Goal: Transaction & Acquisition: Purchase product/service

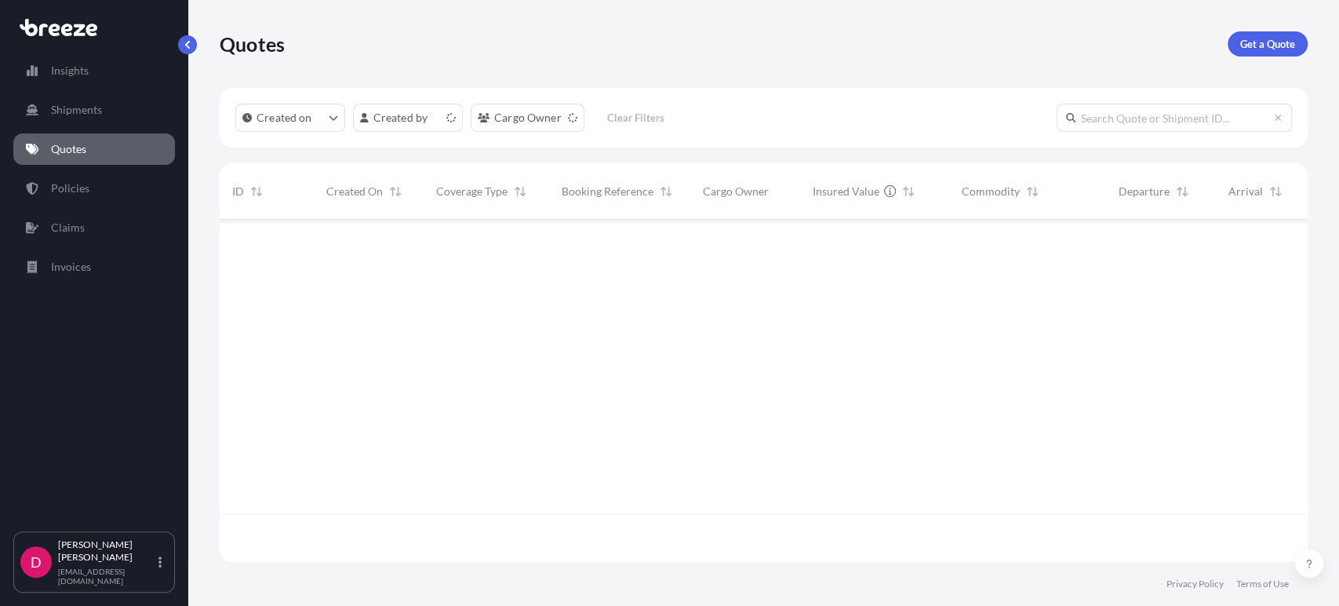
scroll to position [337, 1074]
click at [1263, 49] on p "Get a Quote" at bounding box center [1268, 44] width 55 height 16
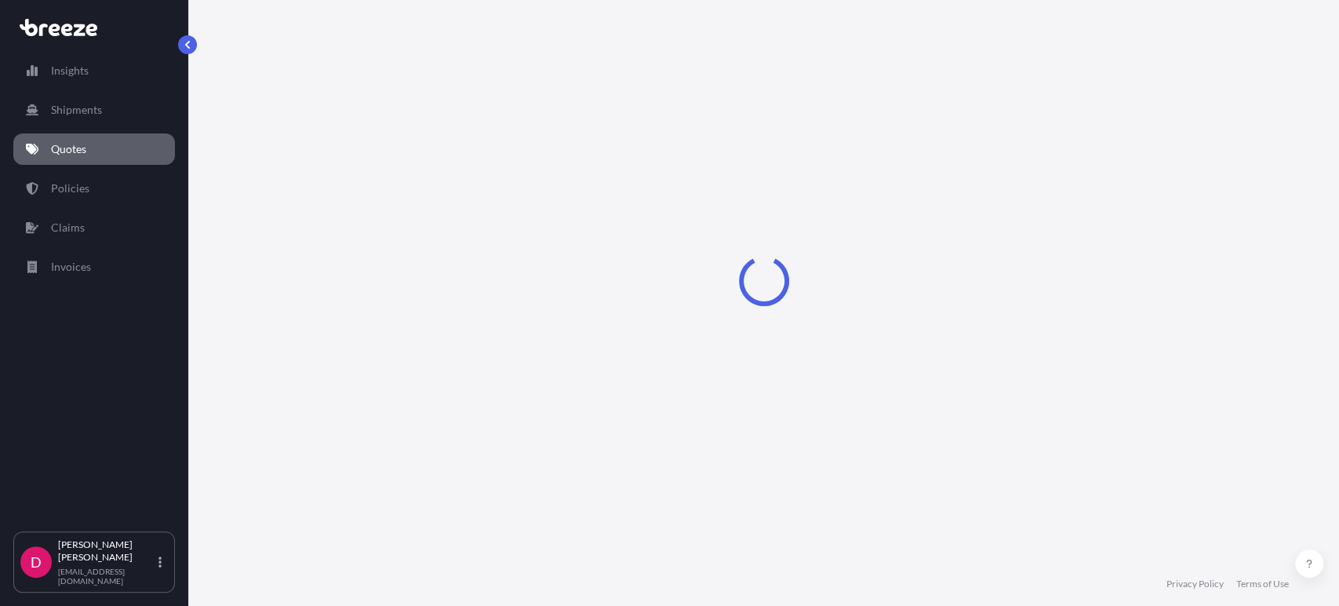
scroll to position [25, 0]
select select "Sea"
select select "1"
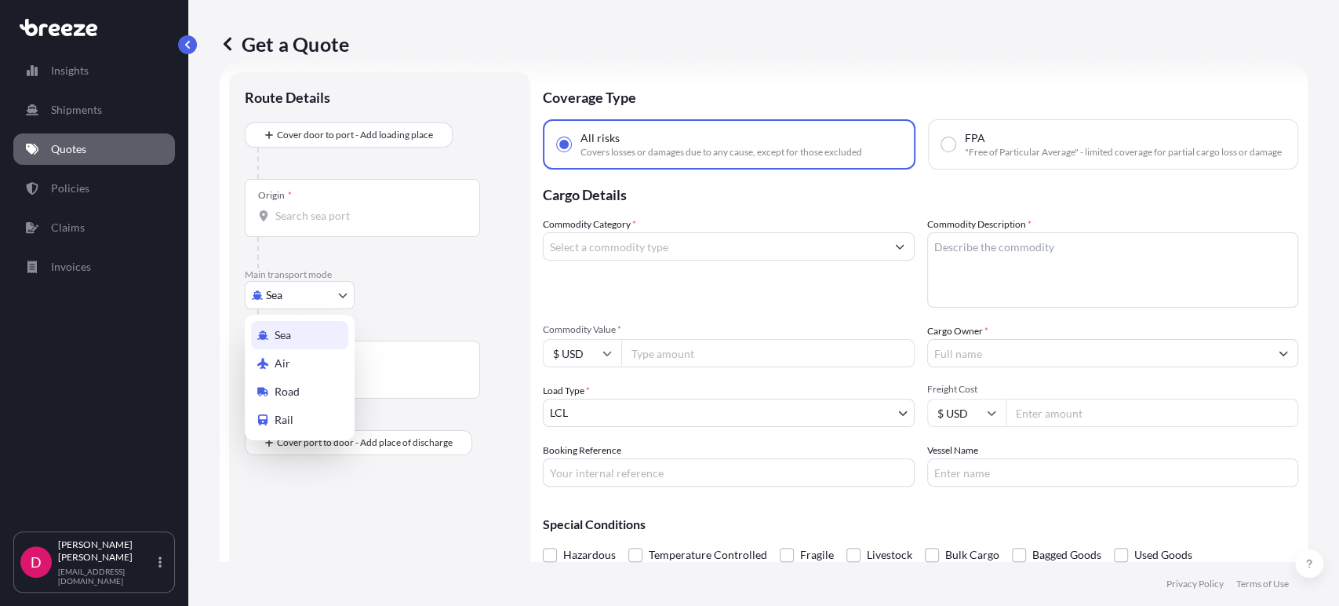
click at [282, 297] on body "Insights Shipments Quotes Policies Claims Invoices D [PERSON_NAME] [EMAIL_ADDRE…" at bounding box center [669, 303] width 1339 height 606
click at [268, 386] on icon at bounding box center [262, 391] width 11 height 11
select select "Road"
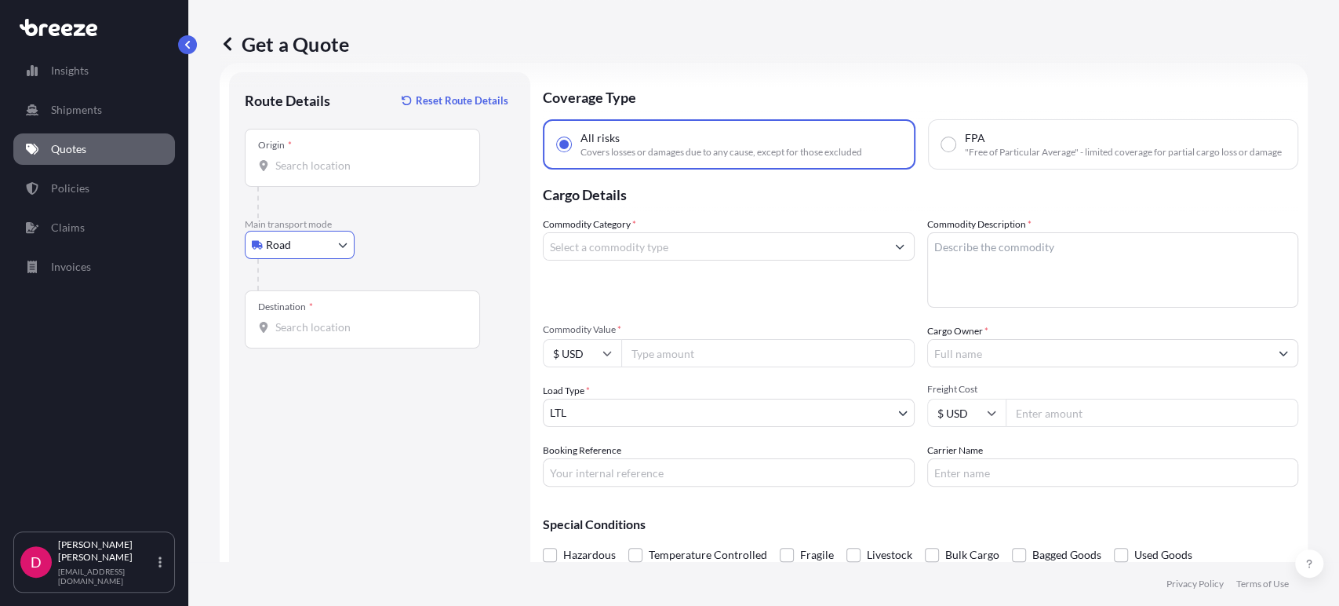
click at [329, 183] on div "Origin *" at bounding box center [362, 158] width 235 height 58
click at [329, 173] on input "Origin *" at bounding box center [367, 166] width 185 height 16
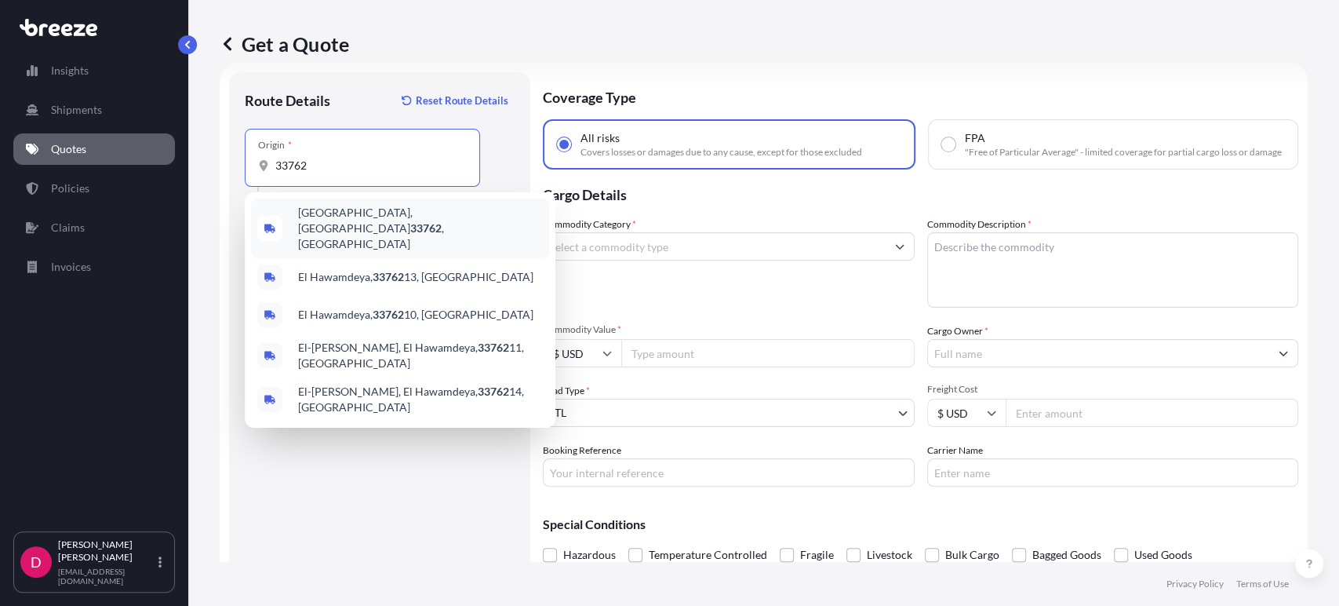
click at [343, 208] on div "[GEOGRAPHIC_DATA] , [GEOGRAPHIC_DATA]" at bounding box center [400, 229] width 298 height 60
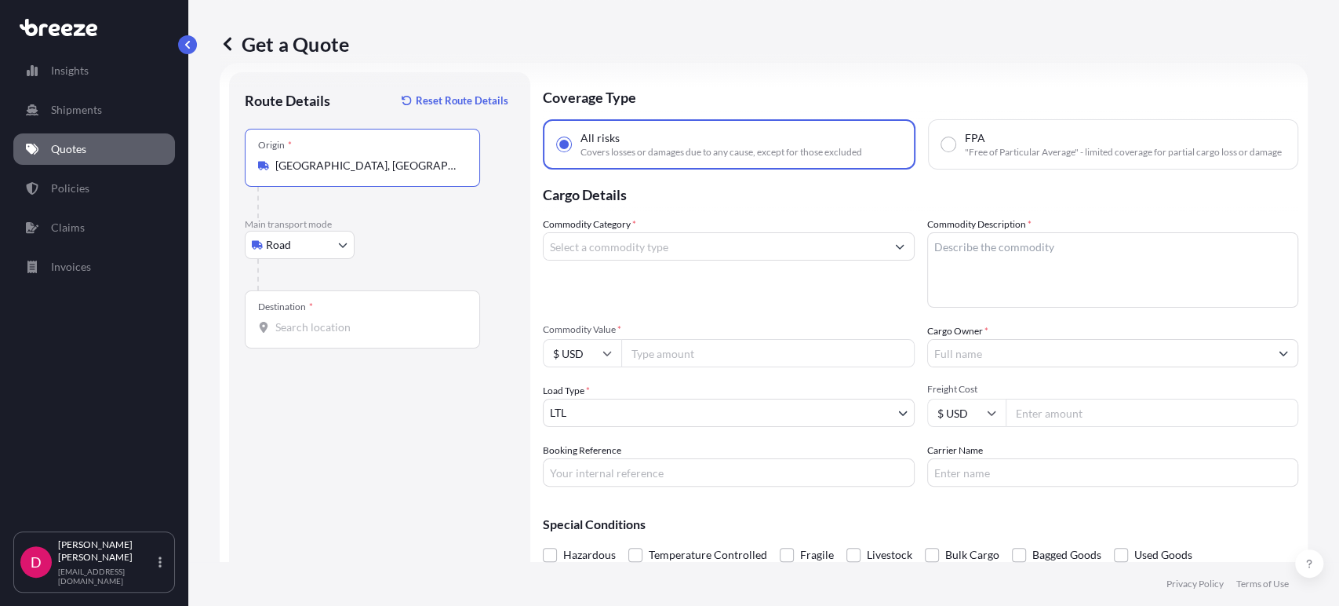
type input "[GEOGRAPHIC_DATA], [GEOGRAPHIC_DATA]"
click at [319, 333] on input "Destination *" at bounding box center [367, 327] width 185 height 16
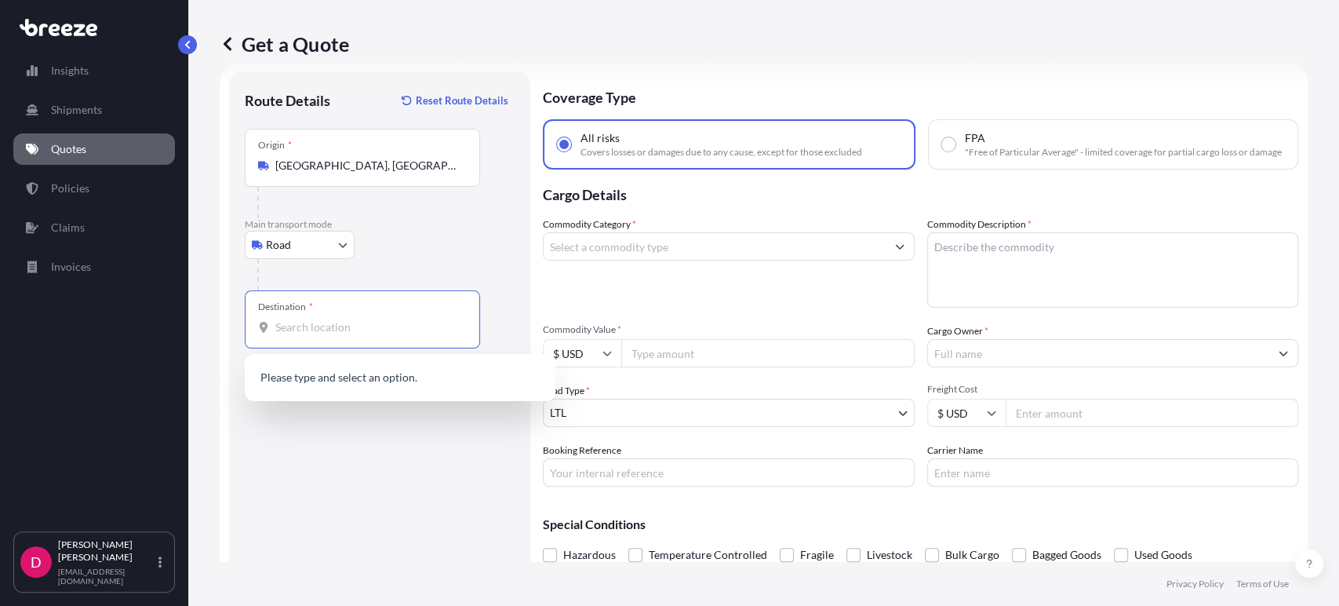
click at [319, 332] on input "Destination *" at bounding box center [367, 327] width 185 height 16
type input "1"
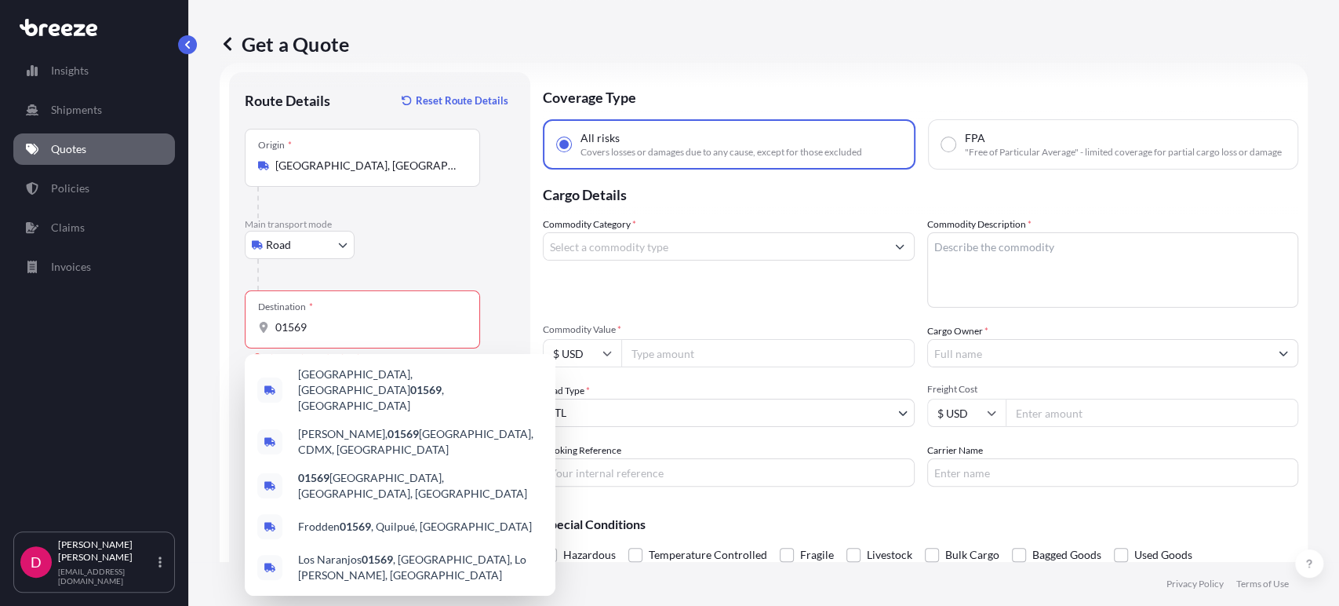
click at [335, 338] on div "Destination * 01569" at bounding box center [362, 319] width 235 height 58
click at [335, 335] on input "01569" at bounding box center [367, 327] width 185 height 16
click at [353, 374] on span "[GEOGRAPHIC_DATA], [GEOGRAPHIC_DATA] 01569 , [GEOGRAPHIC_DATA]" at bounding box center [420, 389] width 245 height 47
type input "[GEOGRAPHIC_DATA], [GEOGRAPHIC_DATA] 01569, [GEOGRAPHIC_DATA]"
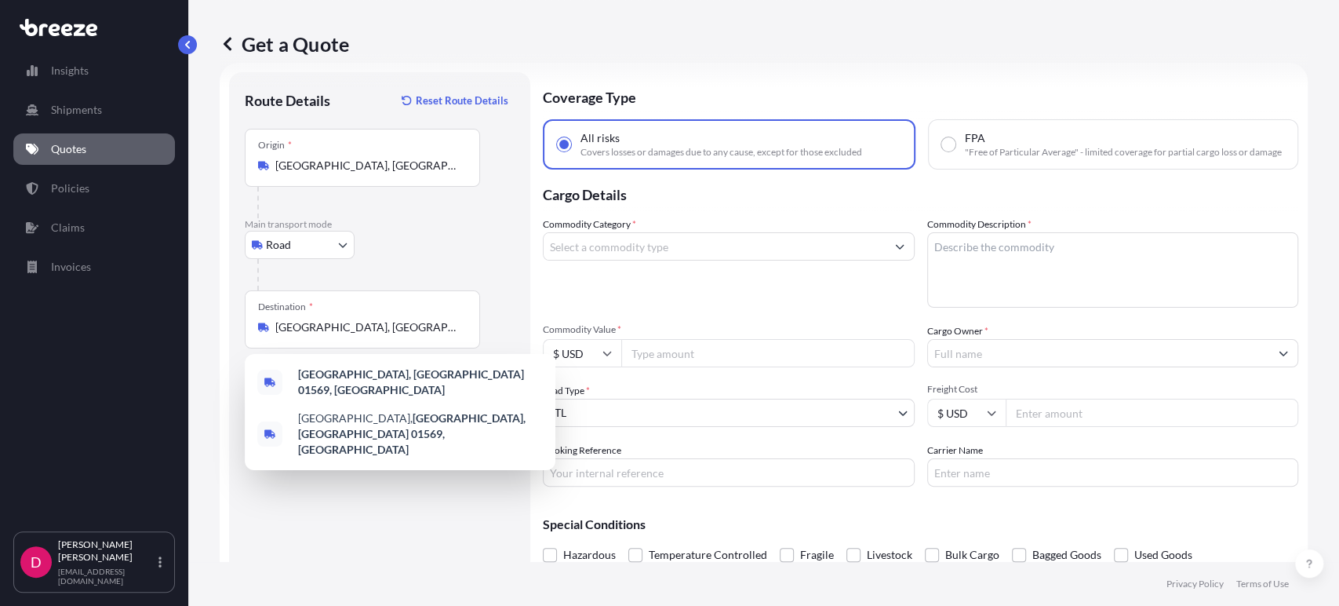
click at [711, 367] on input "Commodity Value *" at bounding box center [767, 353] width 293 height 28
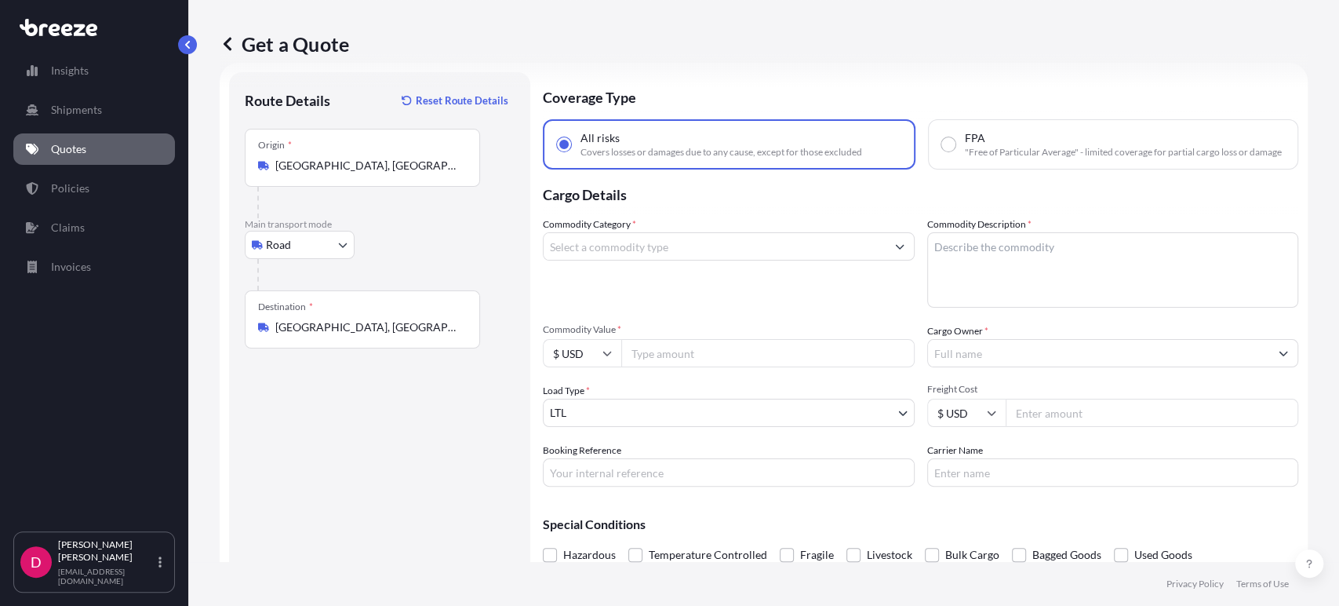
paste input "5668.93"
type input "5668.93"
click at [703, 261] on input "Commodity Category *" at bounding box center [715, 246] width 342 height 28
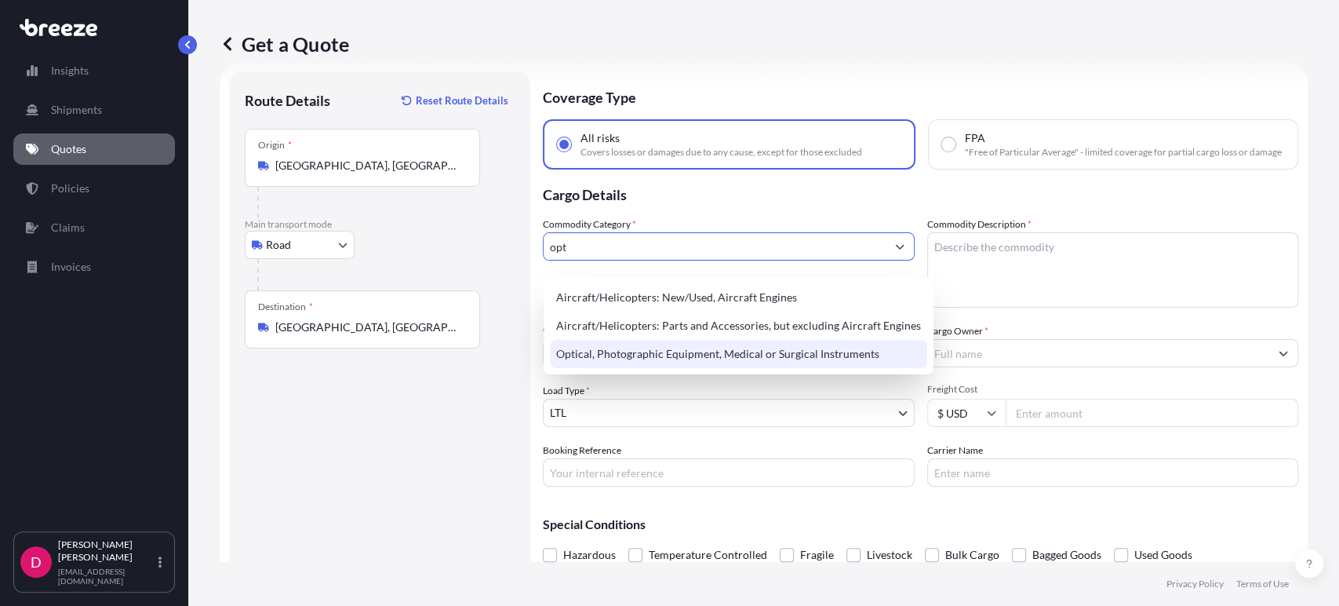
click at [672, 354] on div "Optical, Photographic Equipment, Medical or Surgical Instruments" at bounding box center [738, 354] width 377 height 28
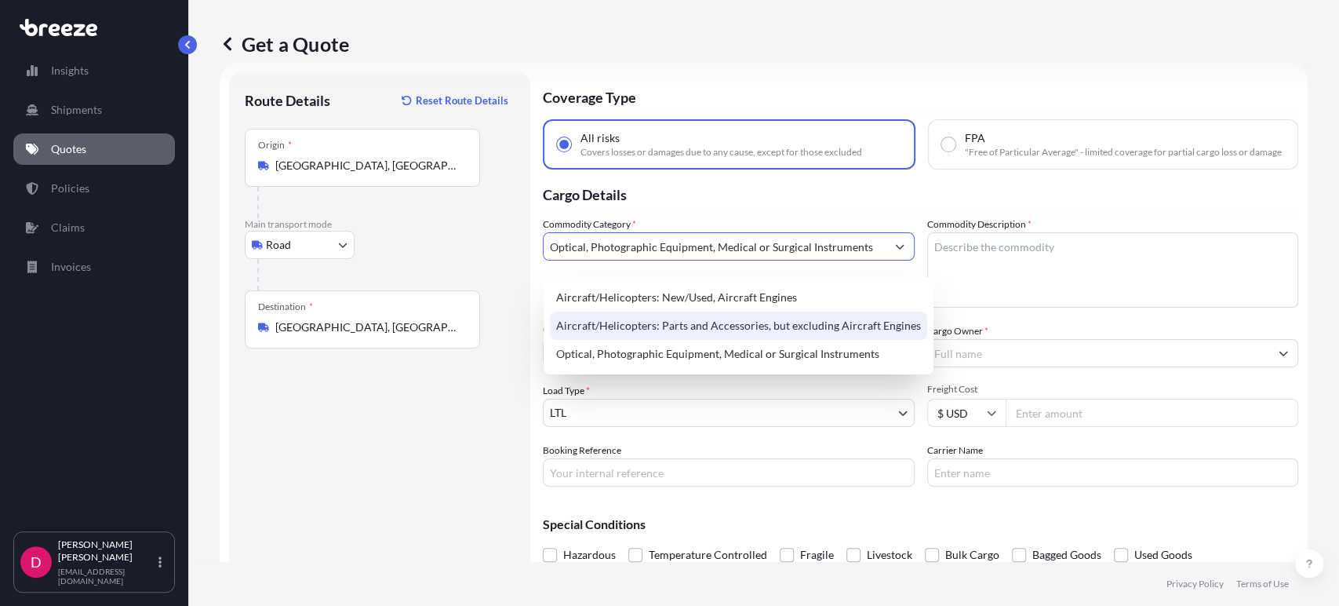
type input "Optical, Photographic Equipment, Medical or Surgical Instruments"
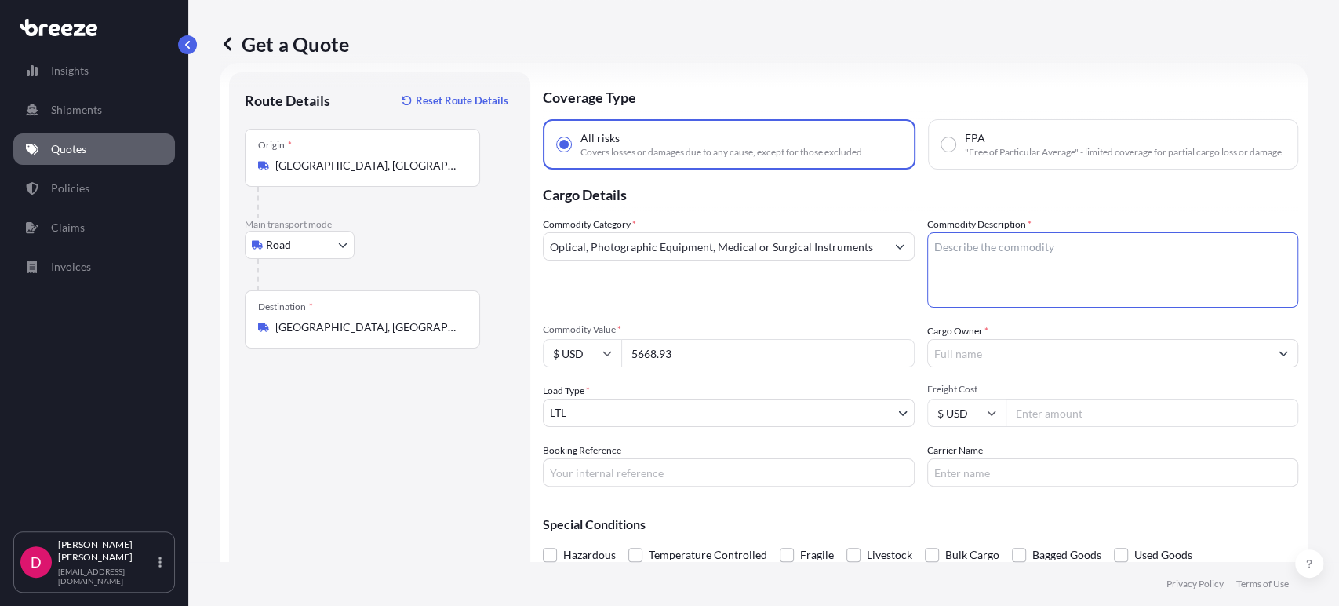
click at [1073, 267] on textarea "Commodity Description *" at bounding box center [1113, 269] width 372 height 75
type textarea "MEDICAL INSTRUMENTS"
click at [615, 480] on input "Booking Reference" at bounding box center [729, 472] width 372 height 28
paste input "5668.93"
type input "5"
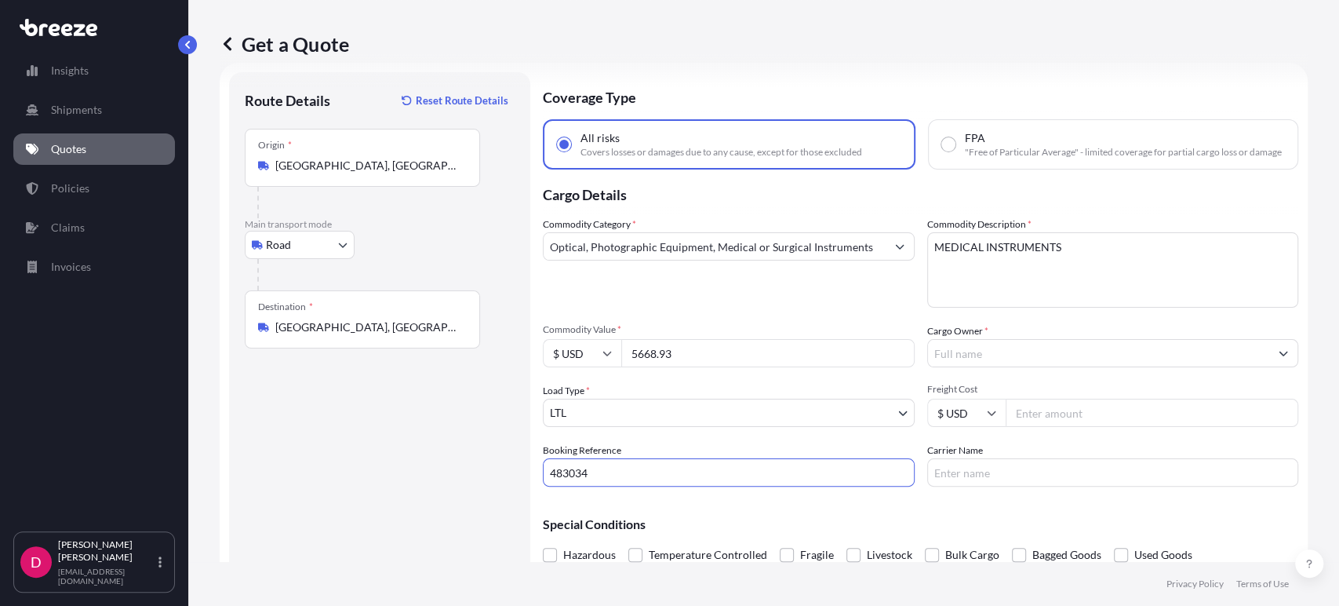
type input "483034"
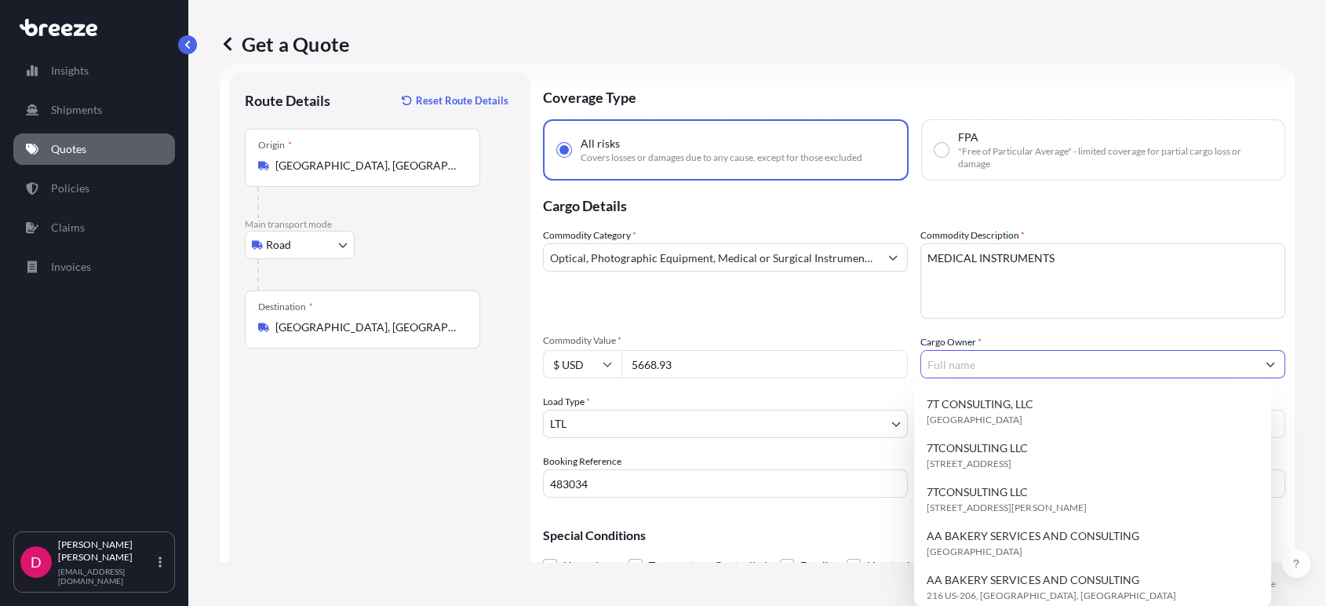
click at [1024, 363] on input "Cargo Owner *" at bounding box center [1088, 364] width 335 height 28
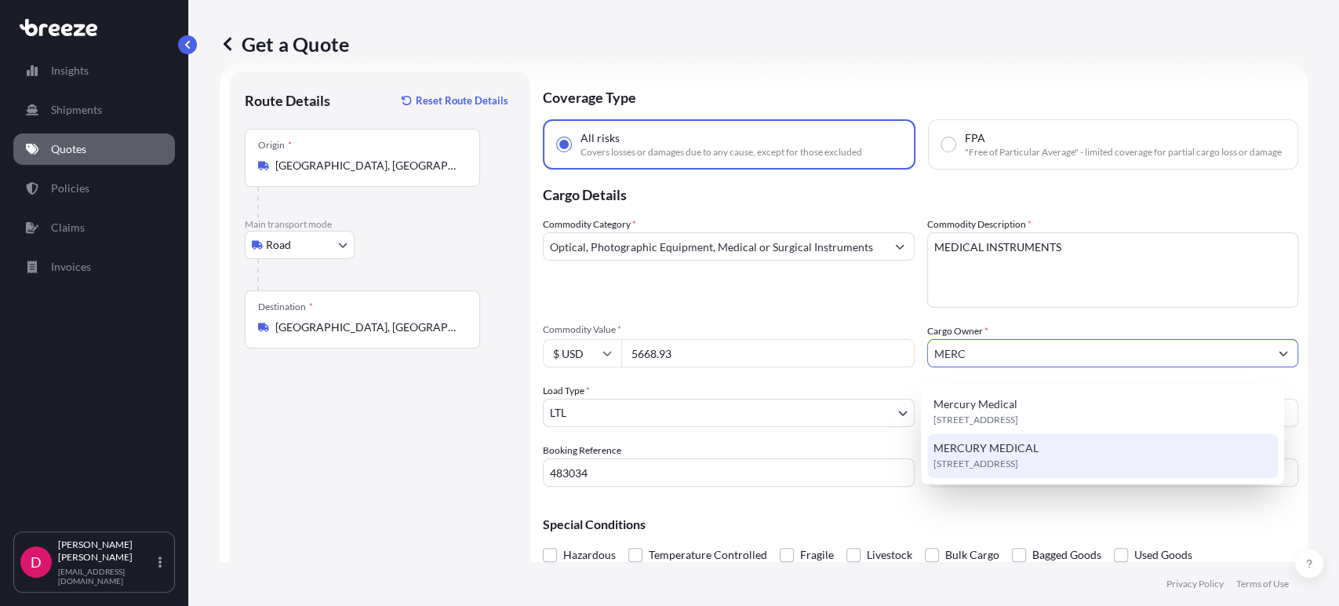
click at [975, 450] on span "MERCURY MEDICAL" at bounding box center [986, 448] width 105 height 16
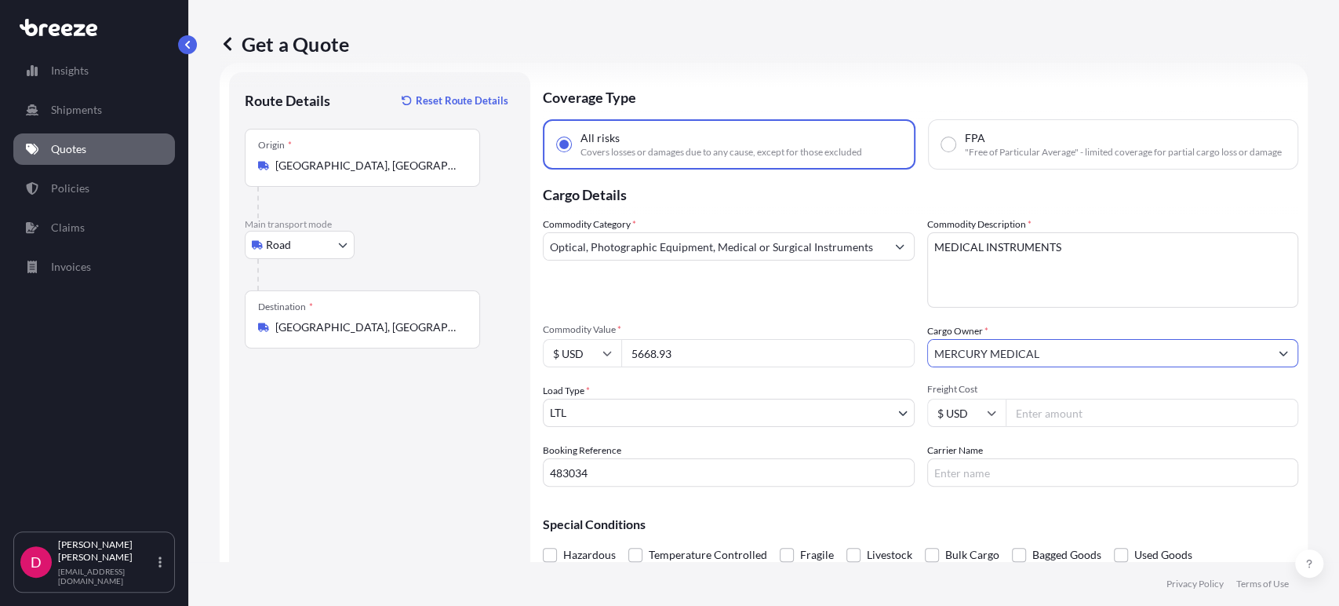
type input "MERCURY MEDICAL"
click at [1050, 427] on input "Freight Cost" at bounding box center [1152, 413] width 293 height 28
type input "412.12"
click at [1052, 486] on input "Carrier Name" at bounding box center [1113, 472] width 372 height 28
type input "ABF"
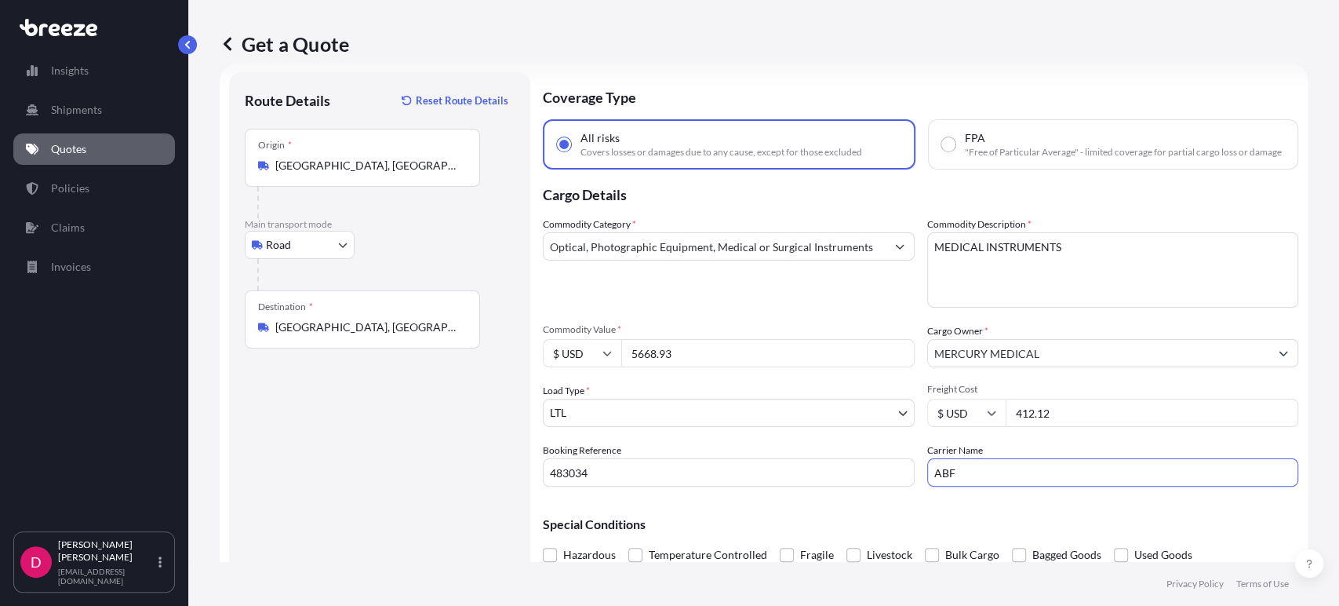
scroll to position [81, 0]
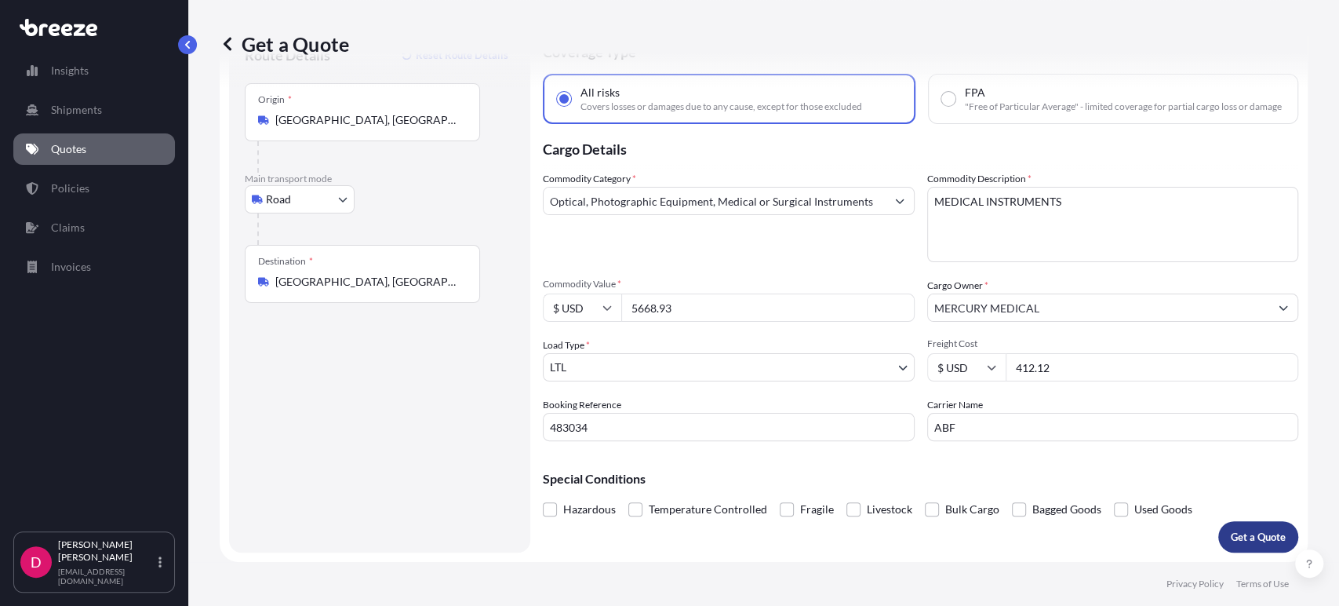
click at [1237, 543] on p "Get a Quote" at bounding box center [1258, 537] width 55 height 16
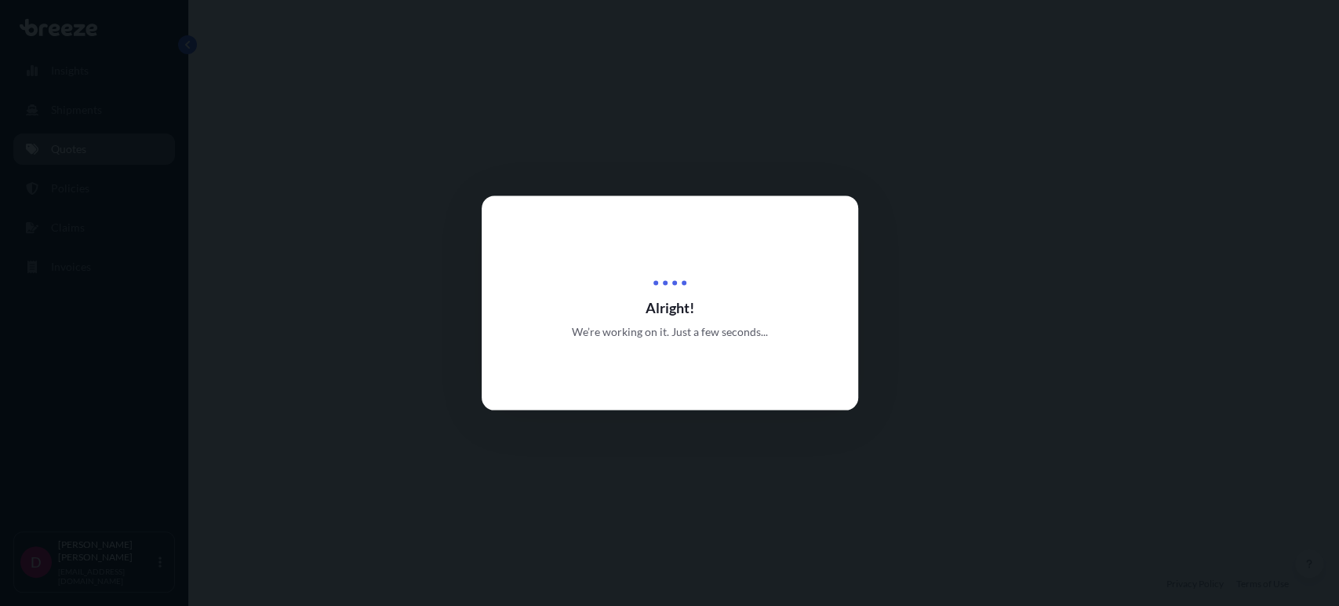
select select "Road"
select select "1"
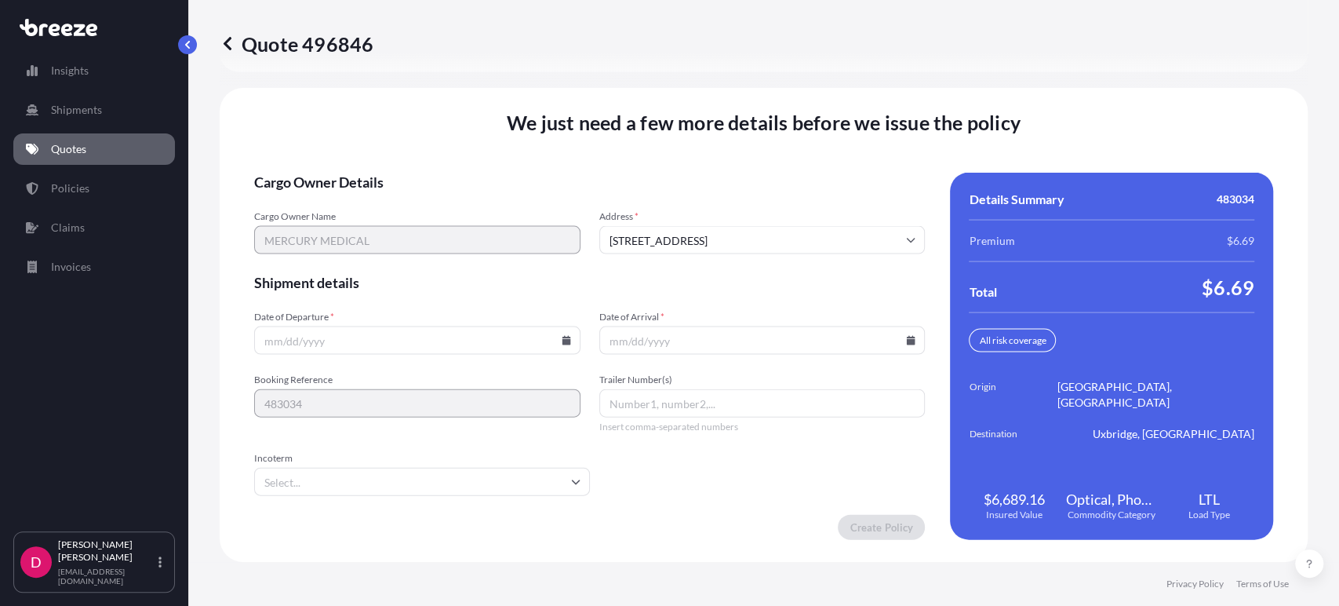
scroll to position [2155, 0]
click at [562, 344] on icon at bounding box center [566, 340] width 9 height 9
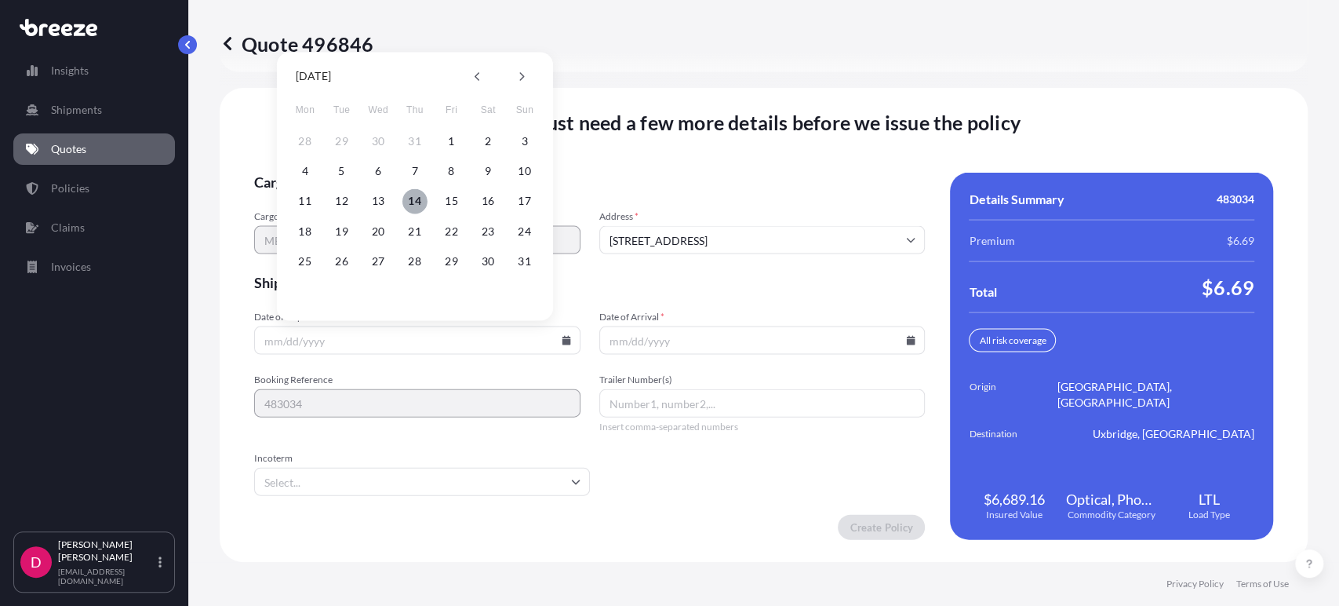
click at [407, 197] on button "14" at bounding box center [415, 200] width 25 height 25
type input "[DATE]"
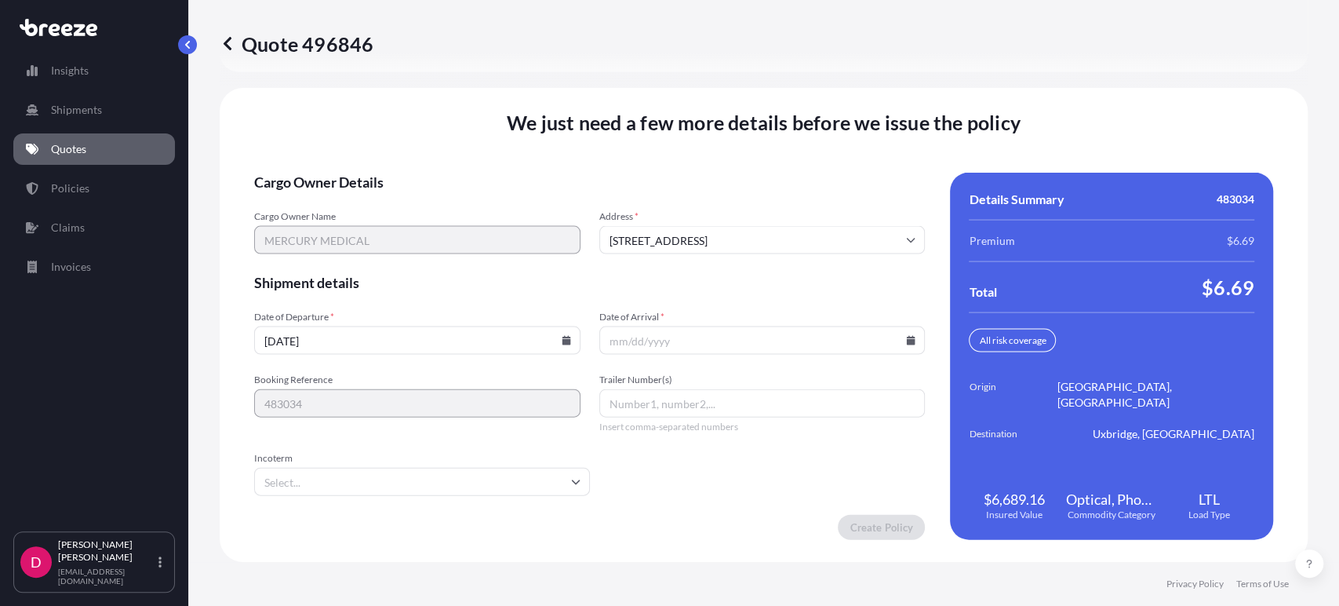
click at [907, 344] on icon at bounding box center [911, 340] width 9 height 9
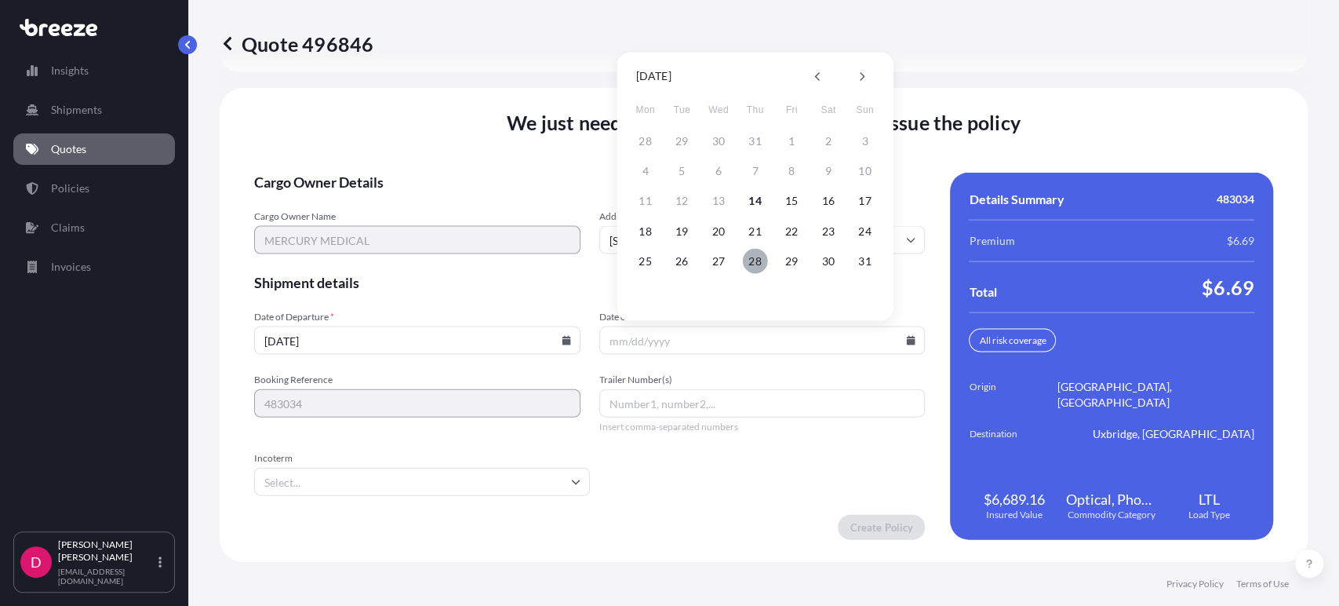
click at [753, 268] on button "28" at bounding box center [755, 260] width 25 height 25
type input "[DATE]"
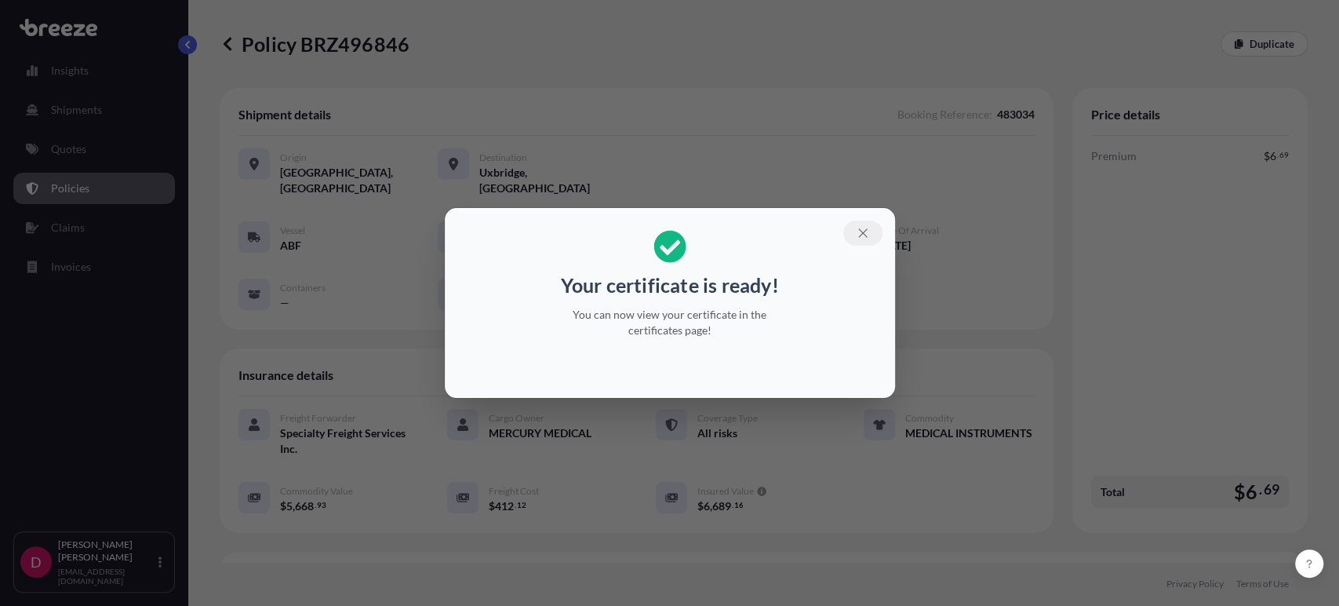
click at [861, 226] on icon "button" at bounding box center [863, 233] width 14 height 14
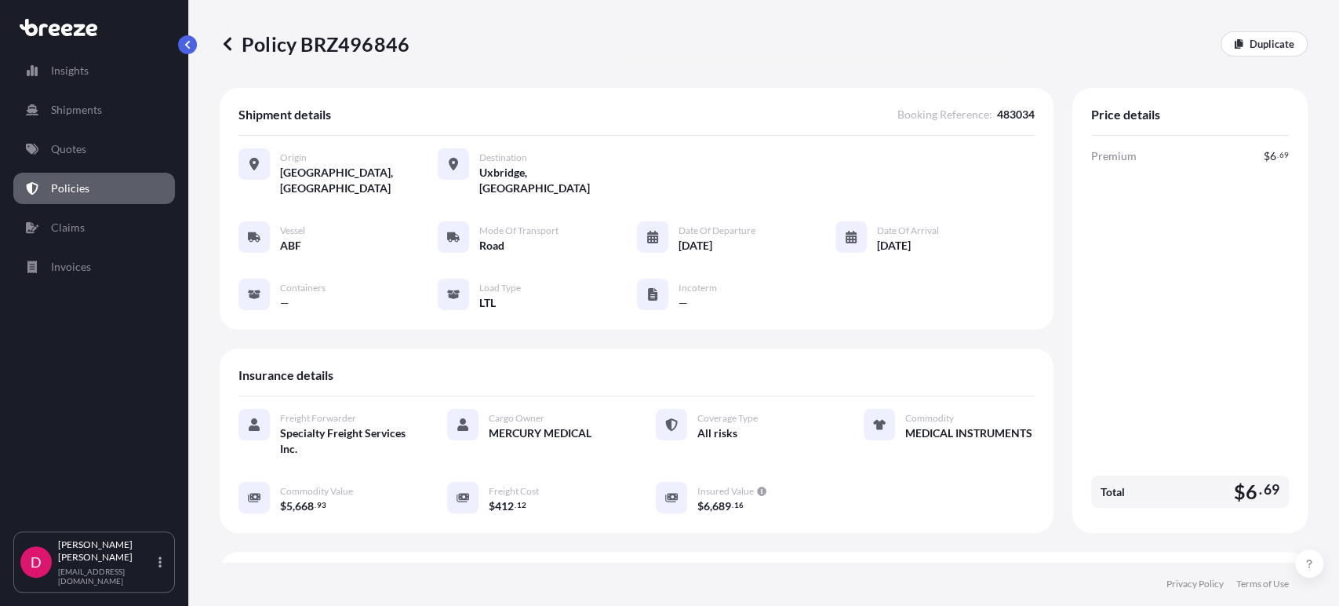
click at [348, 39] on p "Policy BRZ496846" at bounding box center [315, 43] width 190 height 25
copy p "BRZ496846"
click at [100, 159] on link "Quotes" at bounding box center [94, 148] width 162 height 31
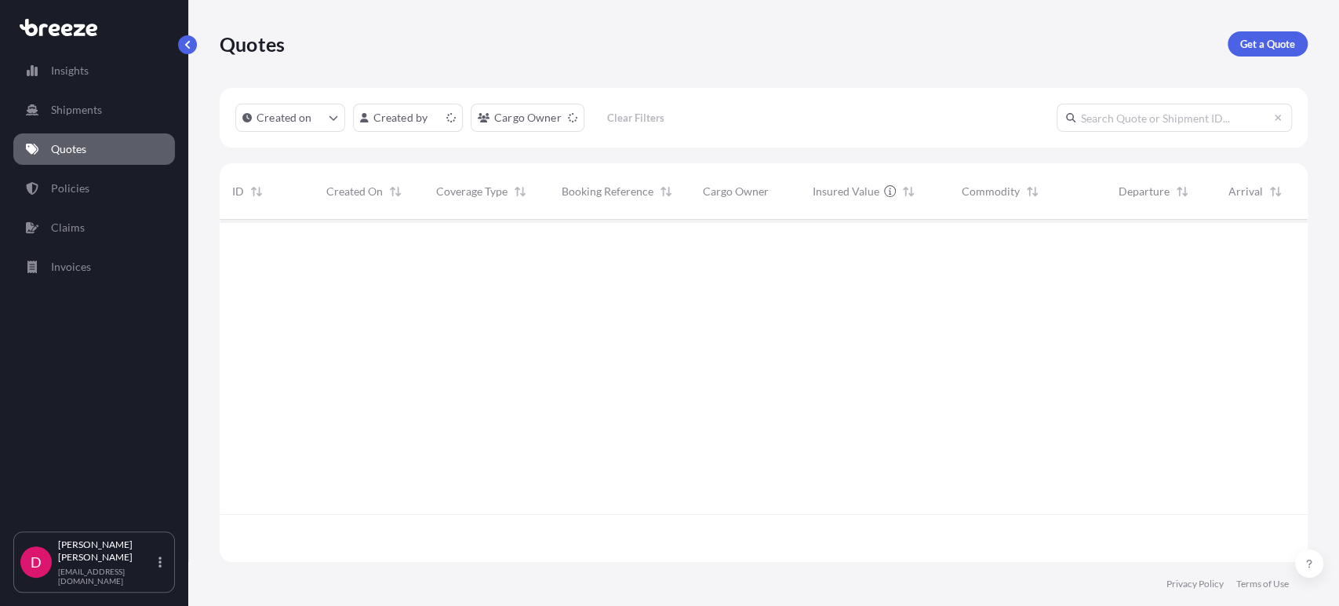
scroll to position [337, 1074]
click at [1261, 49] on p "Get a Quote" at bounding box center [1268, 44] width 55 height 16
select select "Sea"
select select "1"
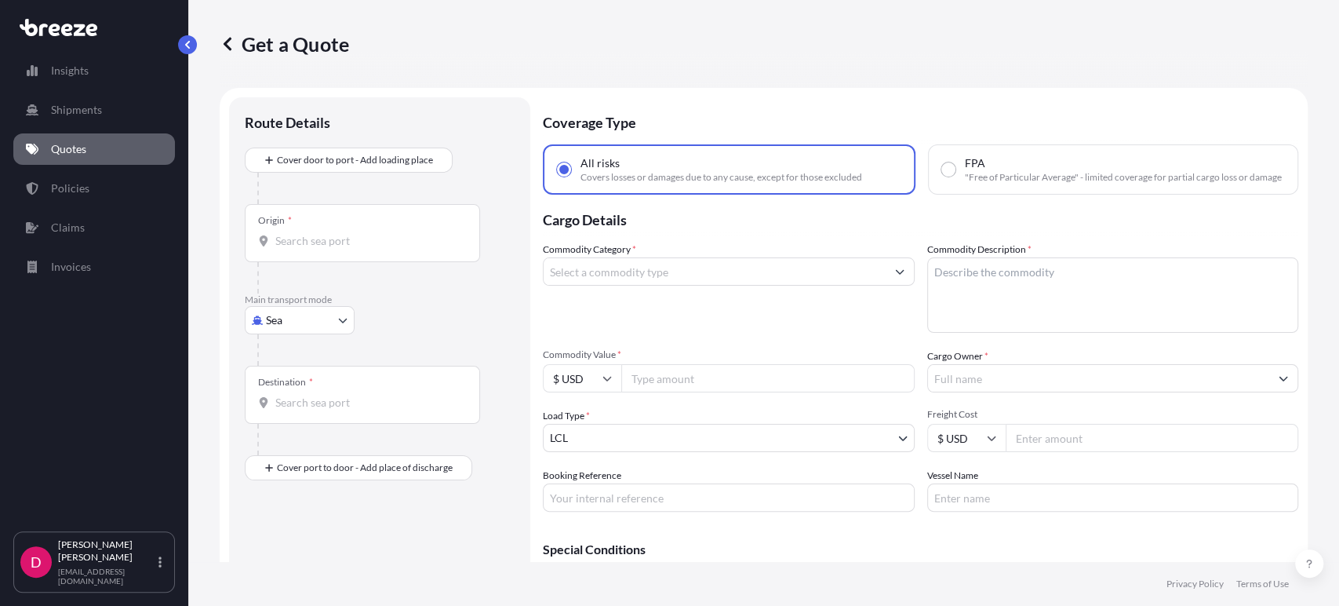
scroll to position [25, 0]
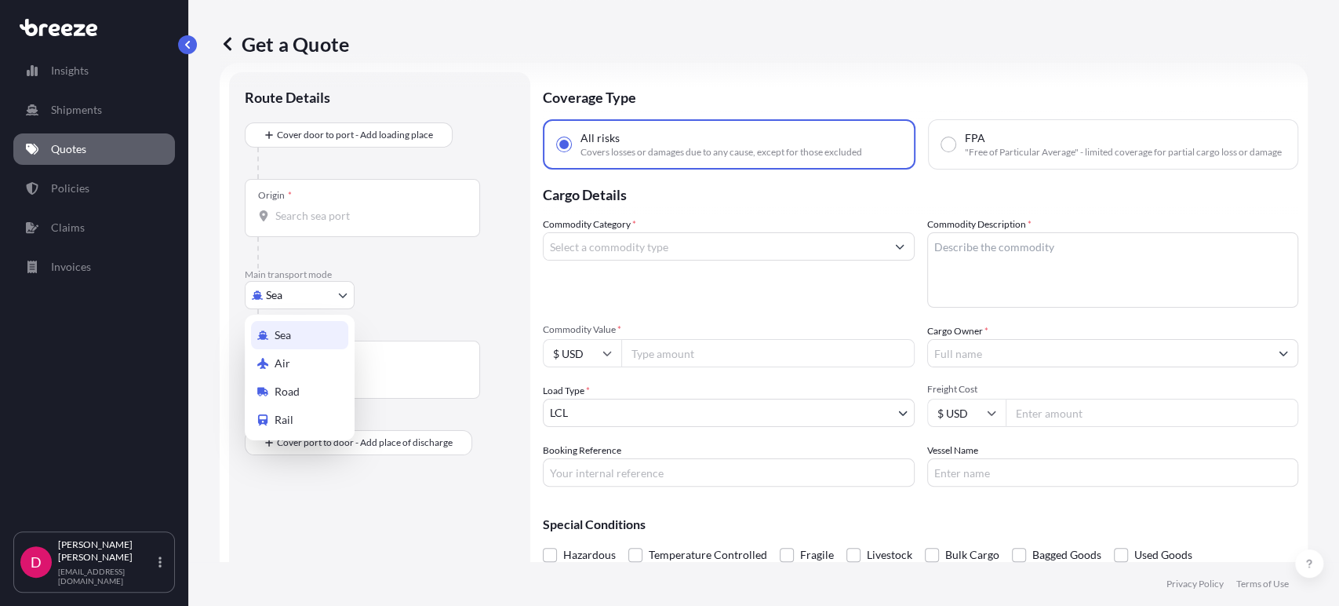
click at [309, 287] on body "Insights Shipments Quotes Policies Claims Invoices D [PERSON_NAME] [EMAIL_ADDRE…" at bounding box center [669, 303] width 1339 height 606
click at [330, 398] on div "Road" at bounding box center [299, 391] width 97 height 28
select select "Road"
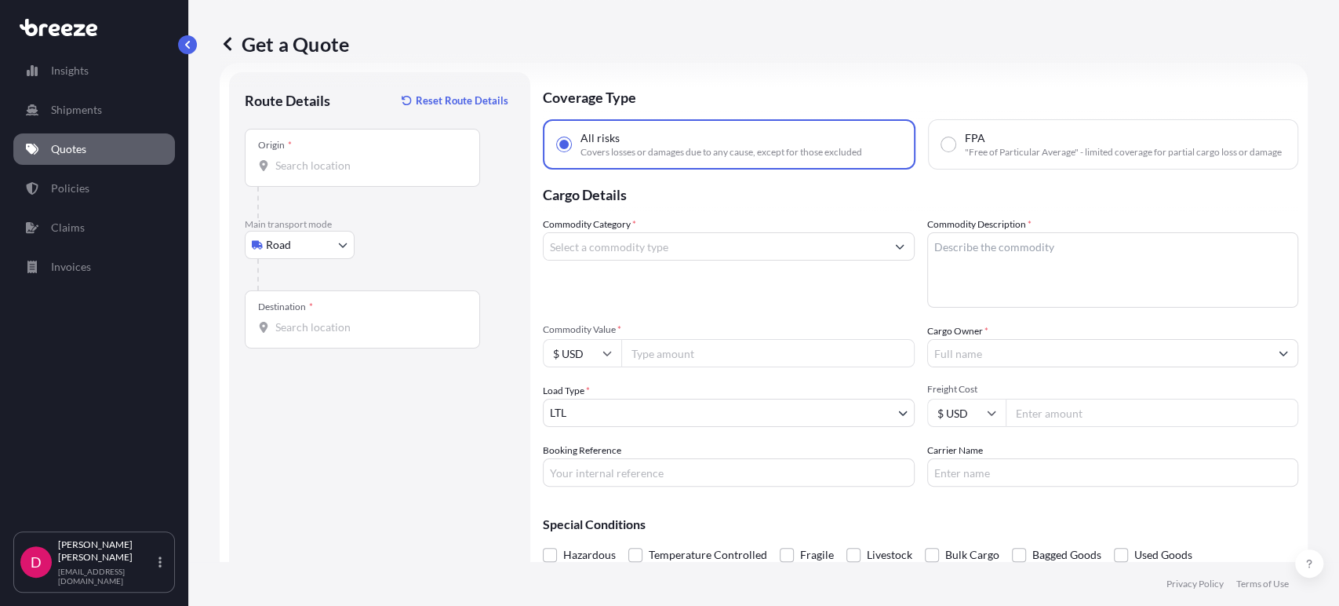
click at [341, 180] on div "Origin *" at bounding box center [362, 158] width 235 height 58
click at [341, 173] on input "Origin *" at bounding box center [367, 166] width 185 height 16
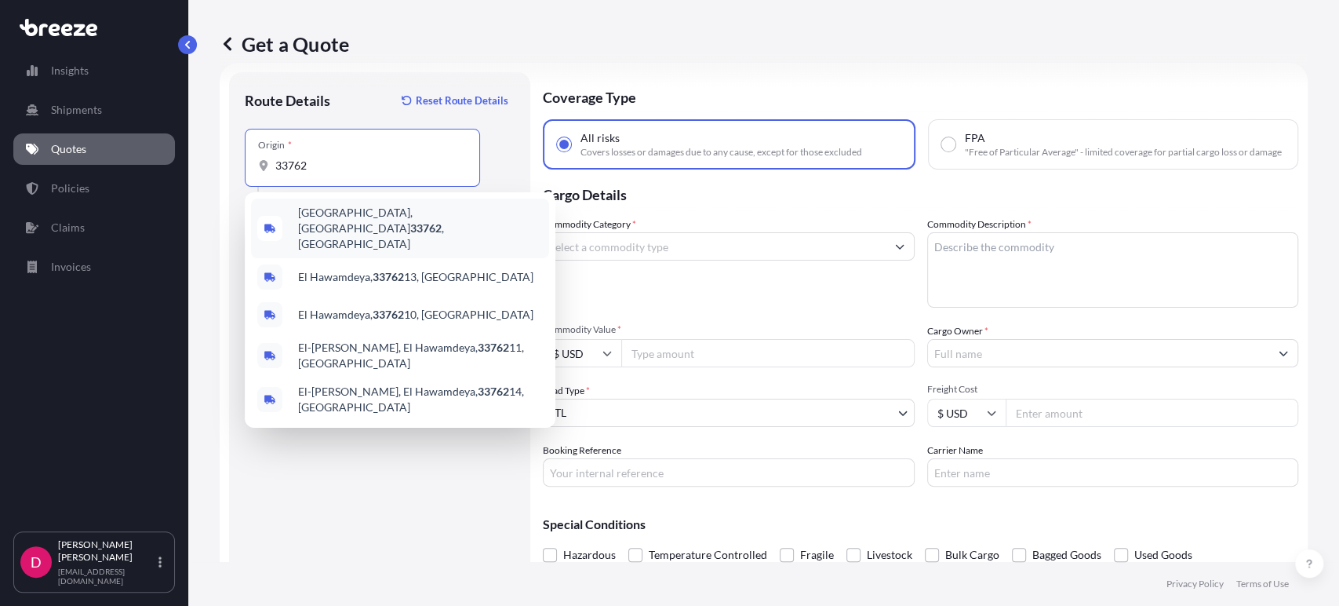
click at [397, 224] on span "[GEOGRAPHIC_DATA] , [GEOGRAPHIC_DATA]" at bounding box center [420, 228] width 245 height 47
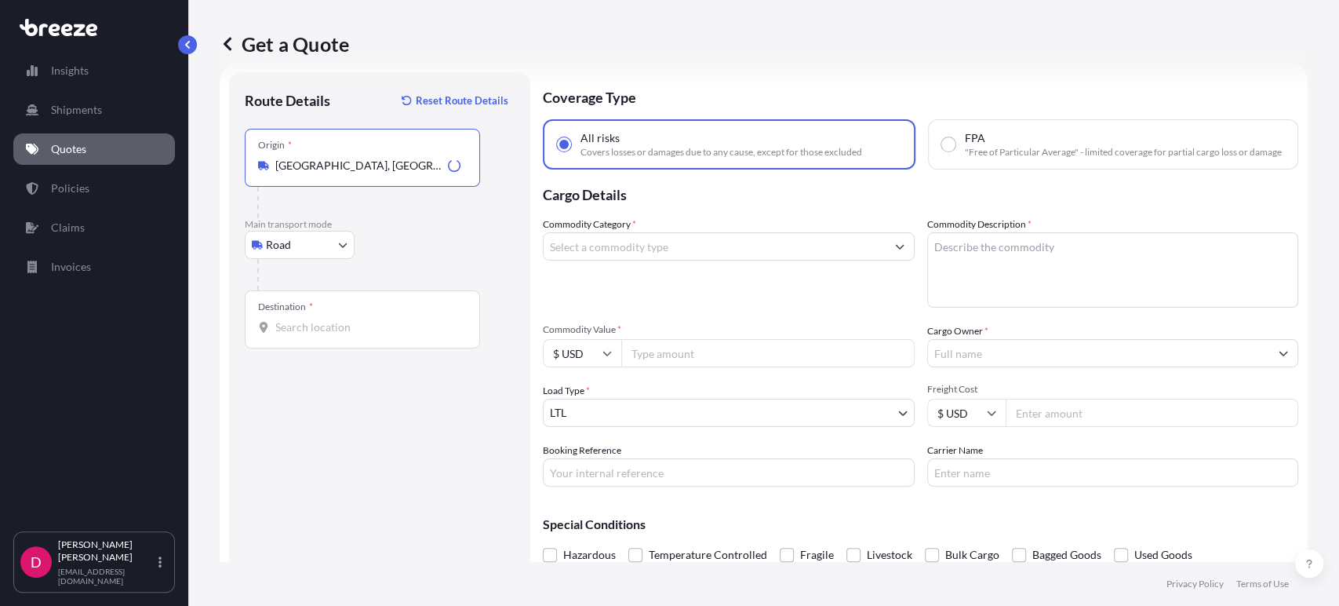
type input "[GEOGRAPHIC_DATA], [GEOGRAPHIC_DATA]"
click at [341, 332] on input "Destination *" at bounding box center [367, 327] width 185 height 16
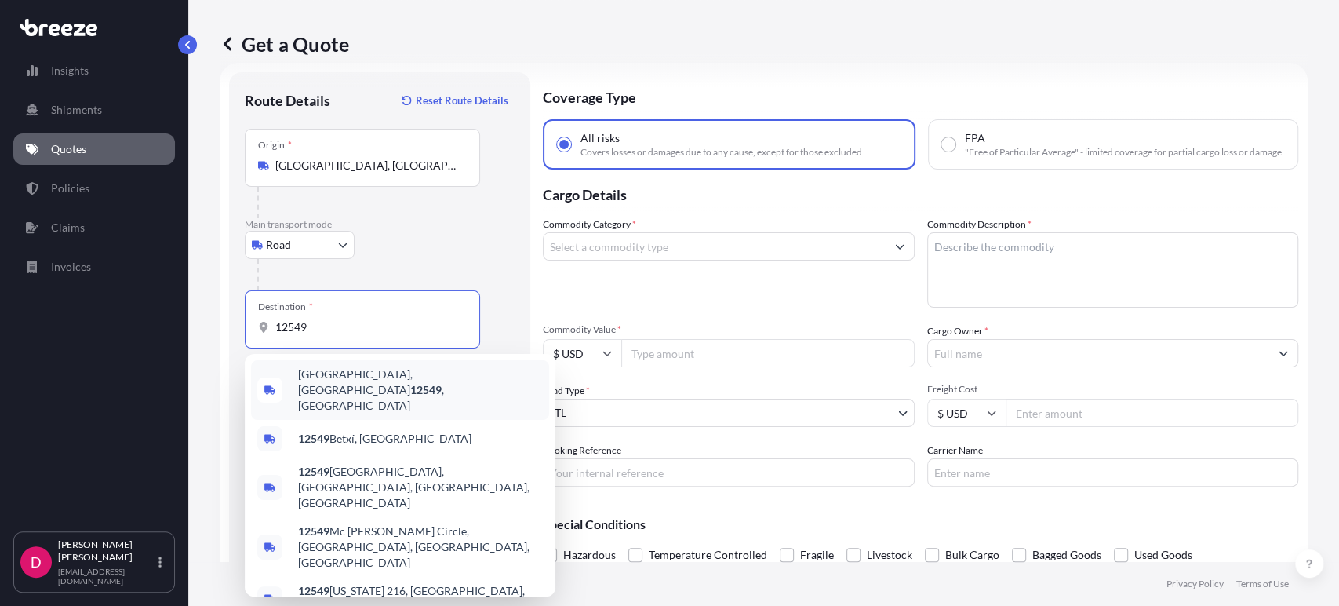
click at [374, 375] on span "[GEOGRAPHIC_DATA], [GEOGRAPHIC_DATA] 12549 , [GEOGRAPHIC_DATA]" at bounding box center [420, 389] width 245 height 47
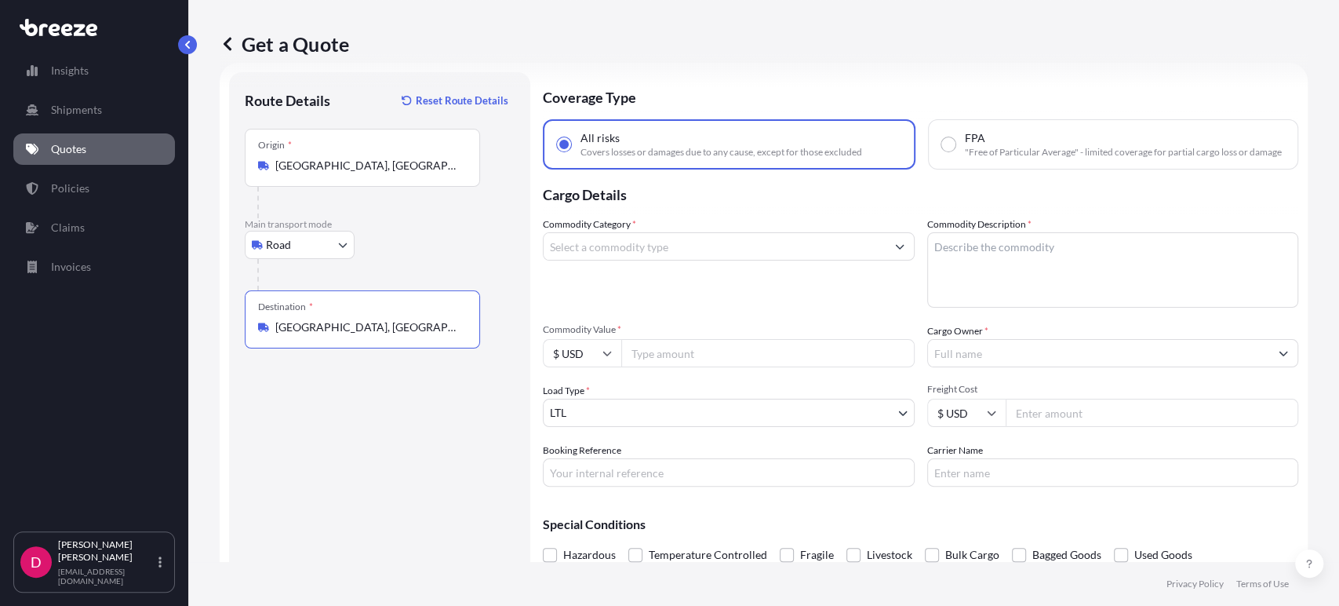
type input "[GEOGRAPHIC_DATA], [GEOGRAPHIC_DATA] 12549, [GEOGRAPHIC_DATA]"
click at [599, 261] on input "Commodity Category *" at bounding box center [715, 246] width 342 height 28
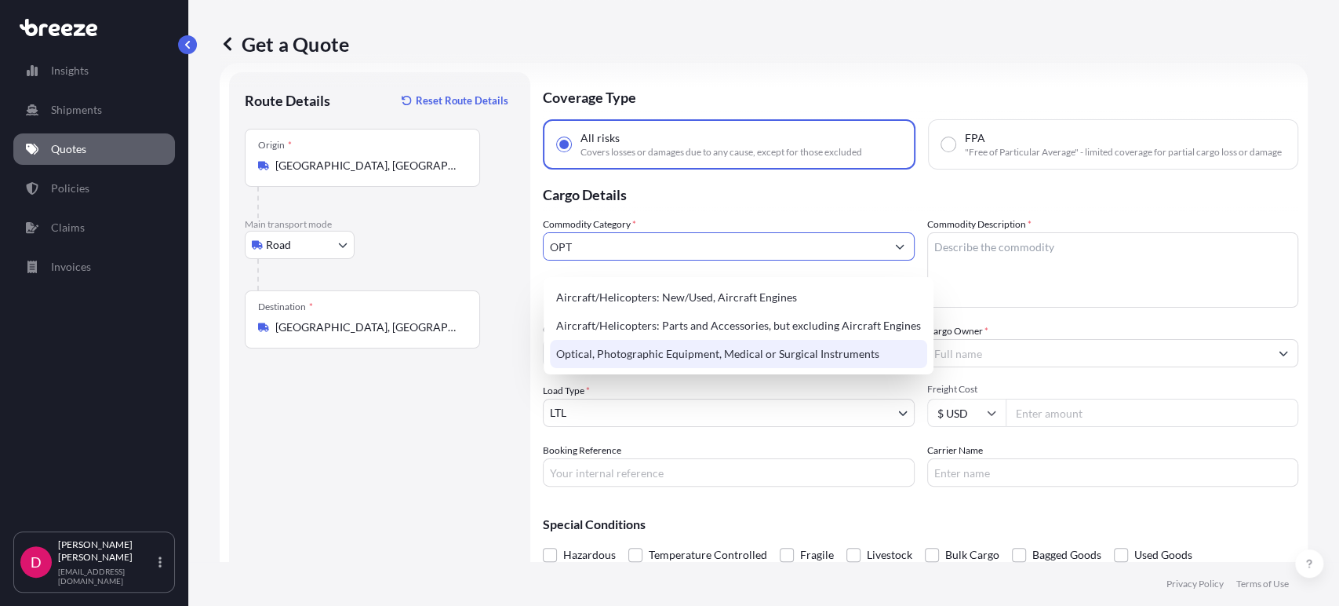
click at [627, 359] on div "Optical, Photographic Equipment, Medical or Surgical Instruments" at bounding box center [738, 354] width 377 height 28
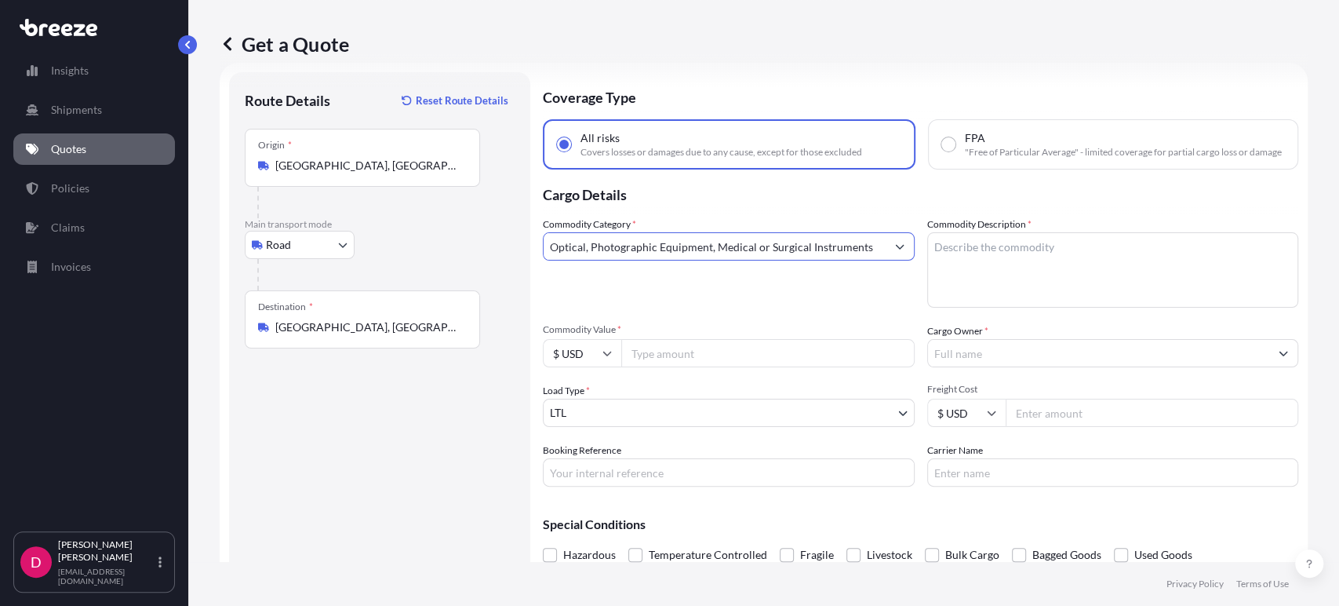
type input "Optical, Photographic Equipment, Medical or Surgical Instruments"
click at [1022, 283] on textarea "Commodity Description *" at bounding box center [1113, 269] width 372 height 75
type textarea "MEDICAL INSTRUMENT"
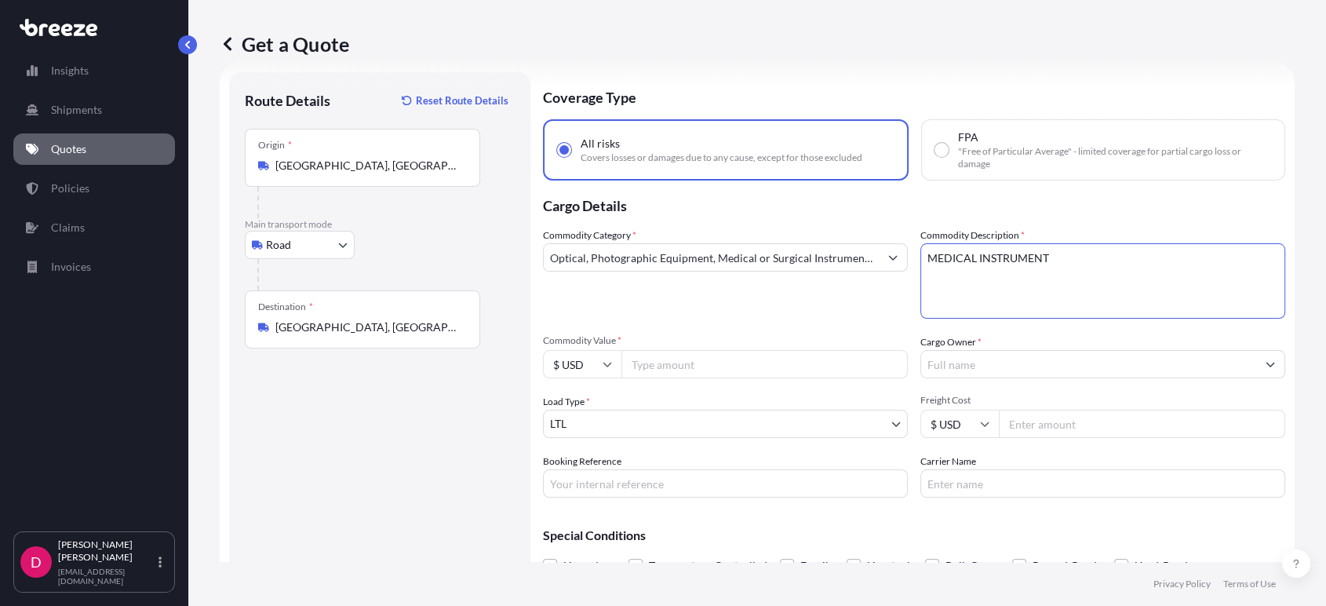
click at [1014, 369] on input "Cargo Owner *" at bounding box center [1088, 364] width 335 height 28
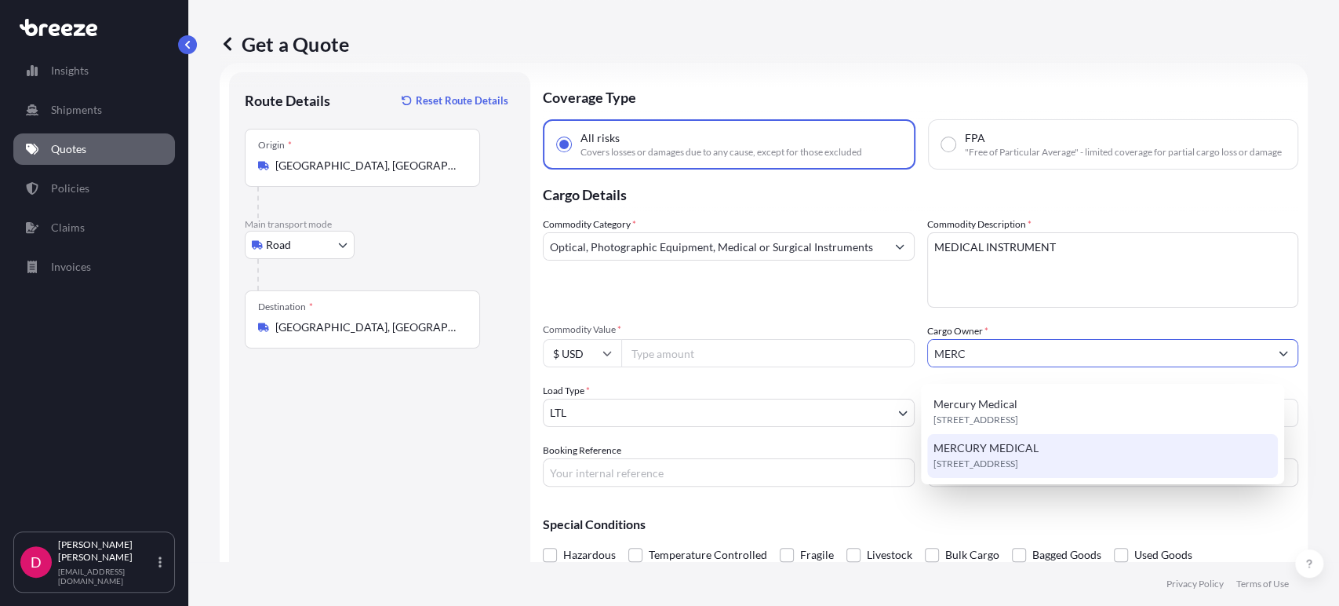
click at [1000, 463] on span "[STREET_ADDRESS]" at bounding box center [976, 464] width 85 height 16
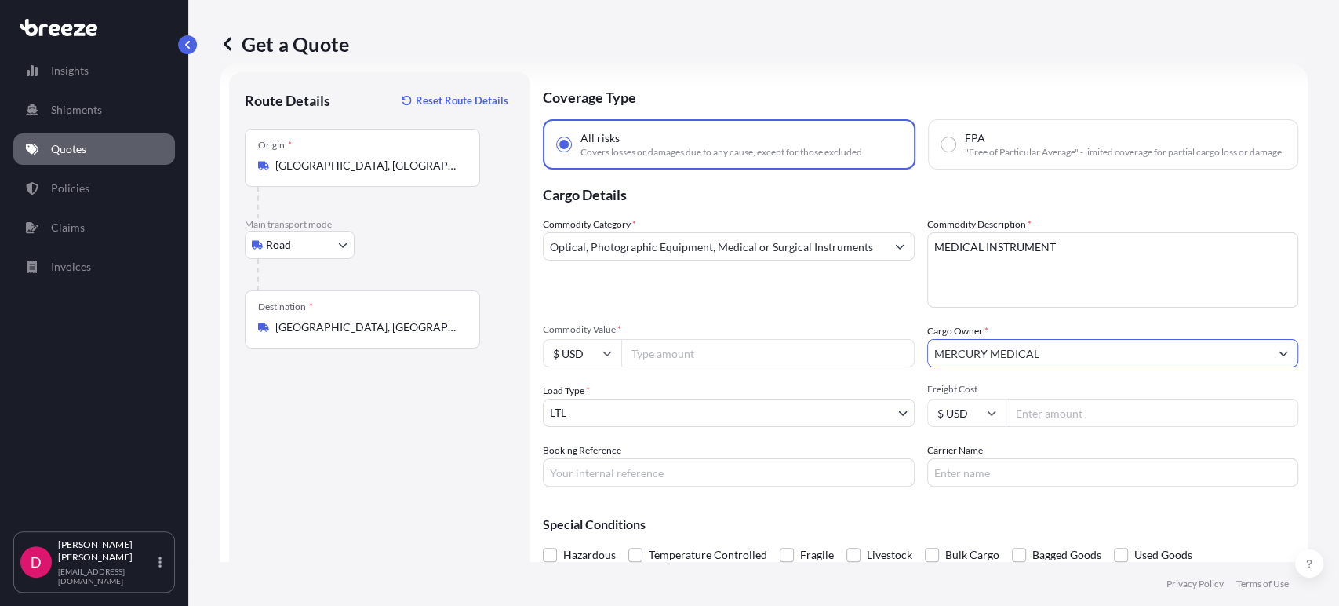
type input "MERCURY MEDICAL"
click at [683, 367] on input "Commodity Value *" at bounding box center [767, 353] width 293 height 28
paste input "12308.11"
type input "12308.11"
click at [617, 486] on input "Booking Reference" at bounding box center [729, 472] width 372 height 28
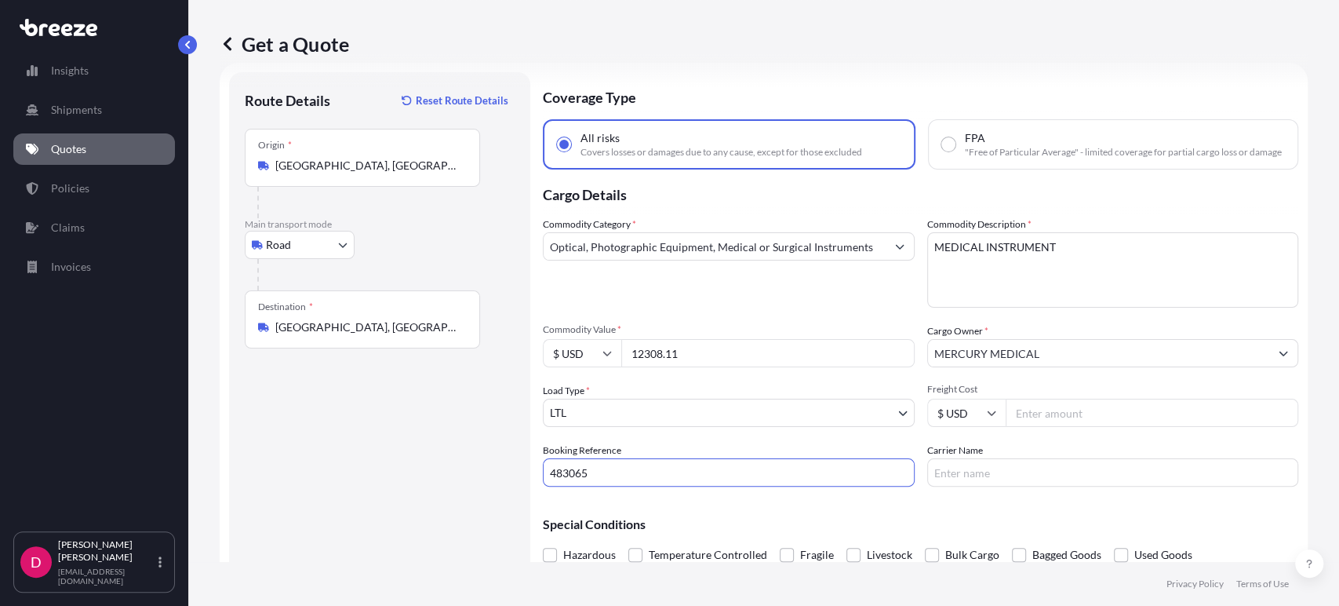
type input "483065"
click at [986, 486] on input "Carrier Name" at bounding box center [1113, 472] width 372 height 28
type input "ABF"
click at [1046, 427] on input "Freight Cost" at bounding box center [1152, 413] width 293 height 28
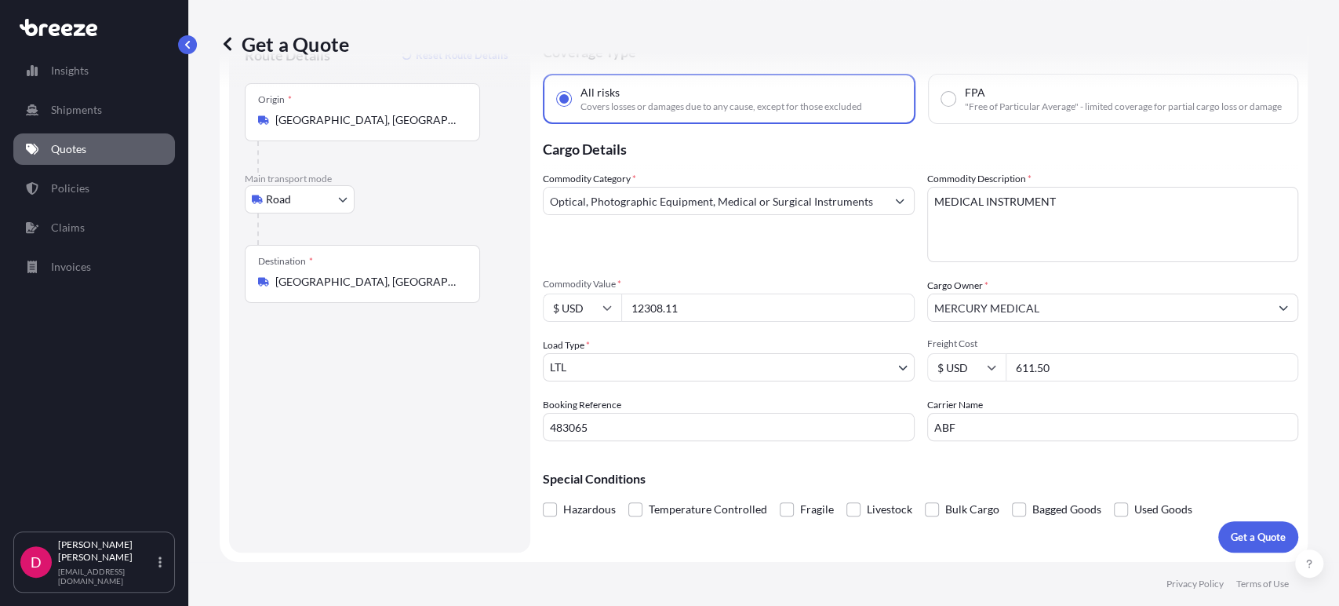
type input "611.50"
click at [1247, 541] on p "Get a Quote" at bounding box center [1258, 537] width 55 height 16
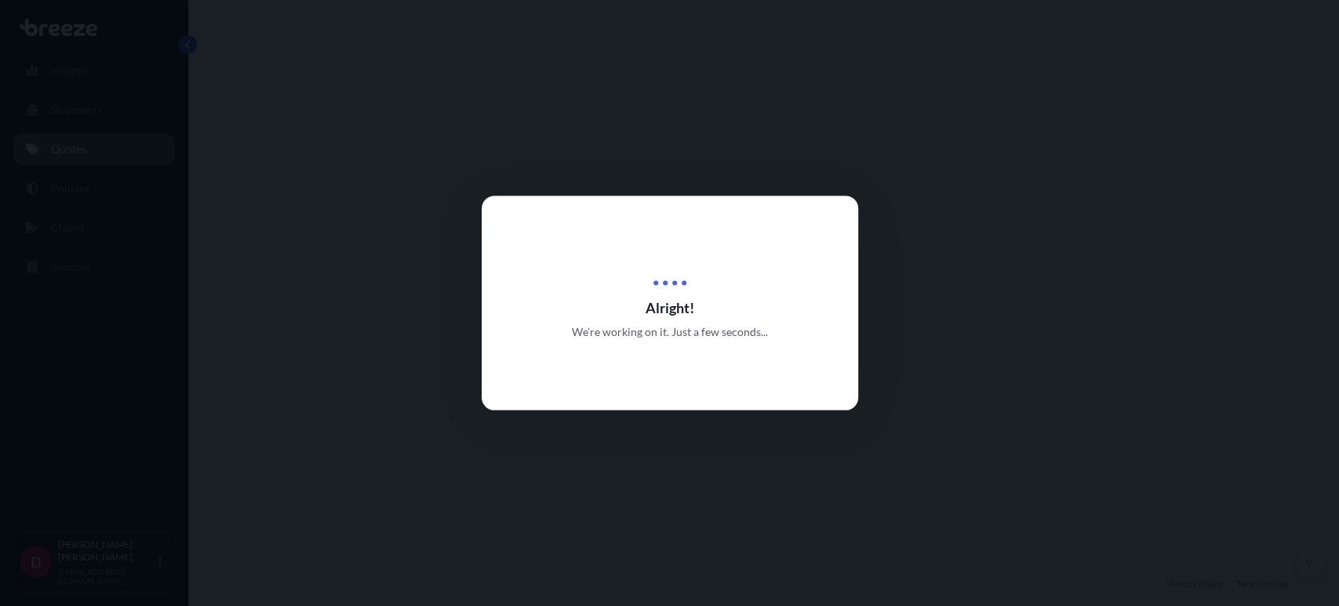
select select "Road"
select select "1"
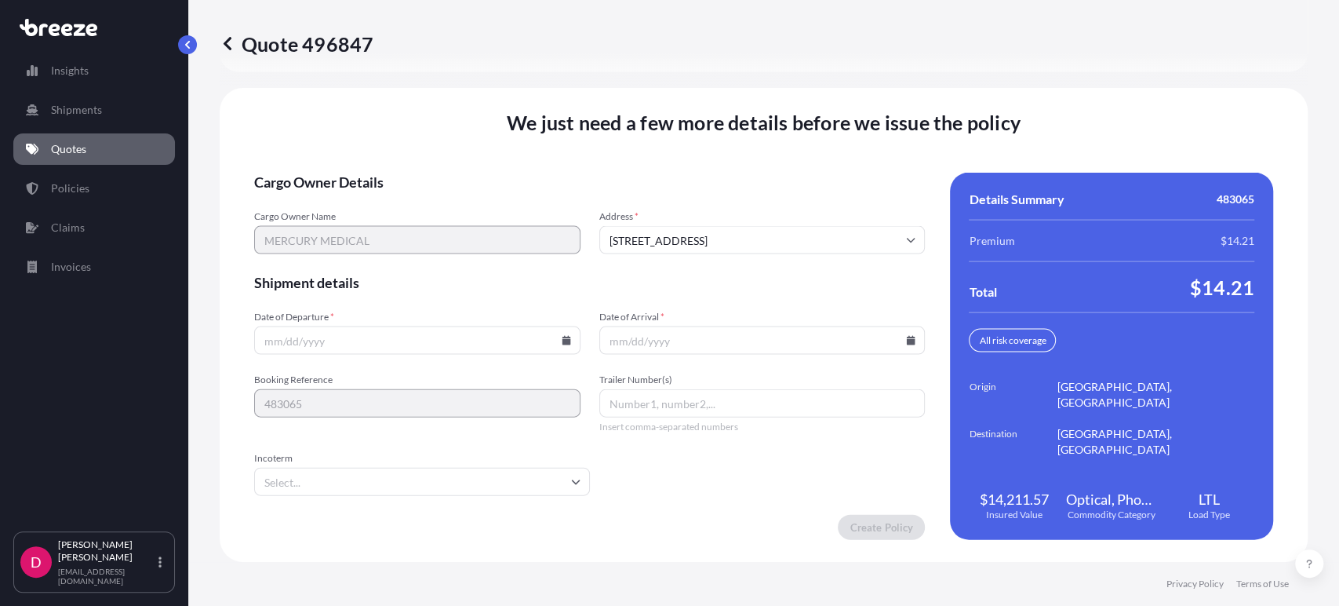
scroll to position [2155, 0]
click at [559, 345] on input "Date of Departure *" at bounding box center [417, 340] width 326 height 28
click at [562, 338] on icon at bounding box center [566, 340] width 9 height 9
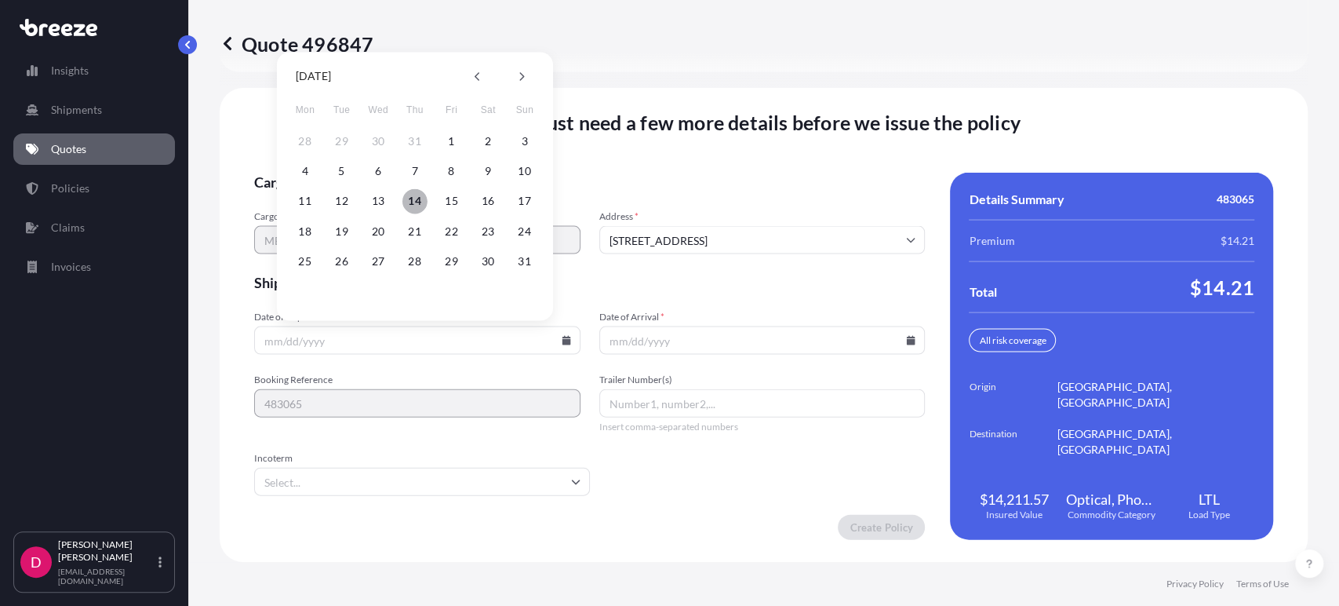
drag, startPoint x: 417, startPoint y: 202, endPoint x: 881, endPoint y: 318, distance: 478.1
click at [419, 202] on button "14" at bounding box center [415, 200] width 25 height 25
type input "[DATE]"
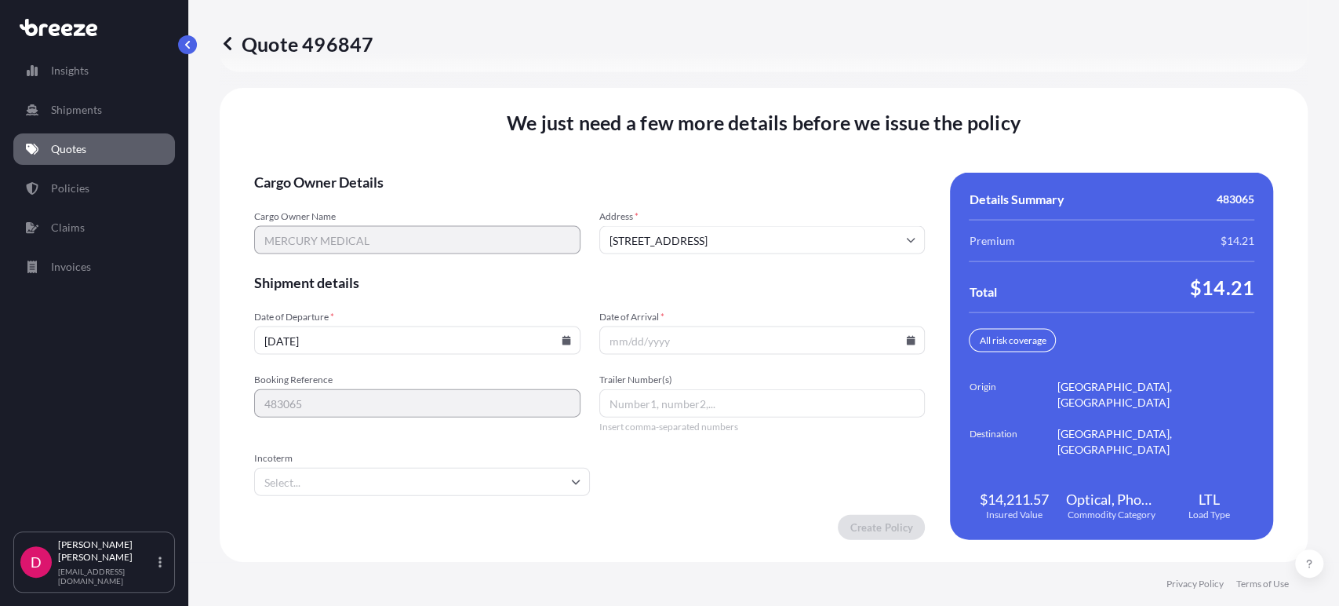
click at [907, 341] on icon at bounding box center [911, 340] width 9 height 9
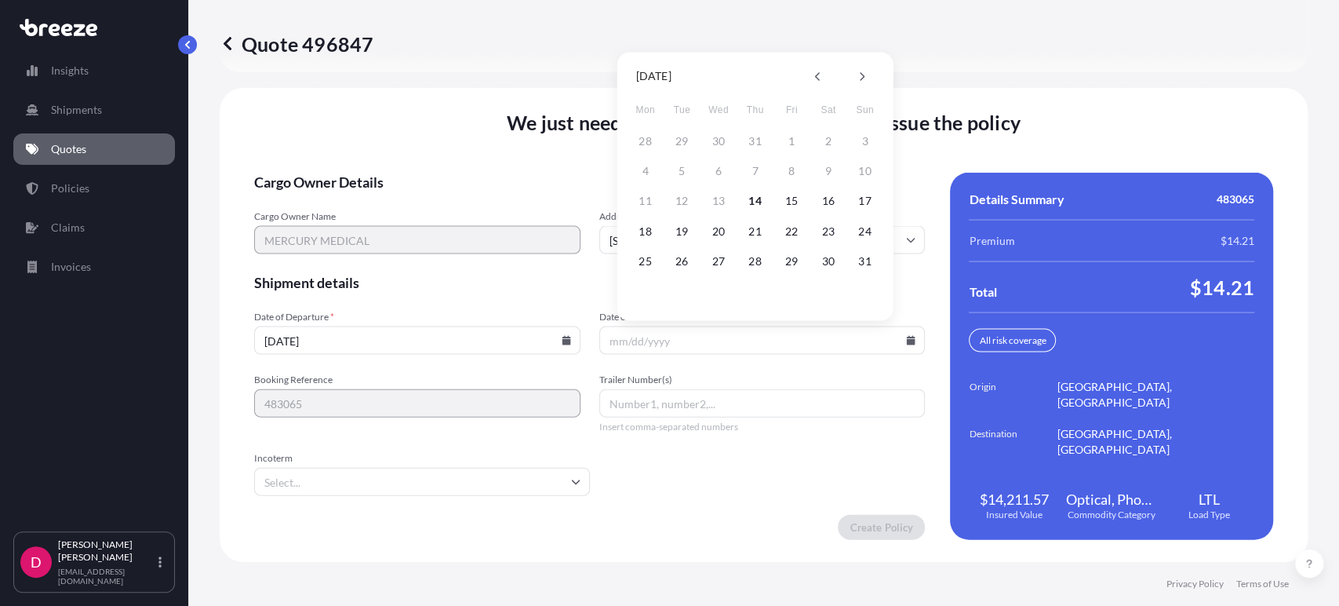
click at [804, 268] on div "25 26 27 28 29 30 31" at bounding box center [755, 260] width 251 height 28
click at [789, 261] on button "29" at bounding box center [791, 260] width 25 height 25
type input "[DATE]"
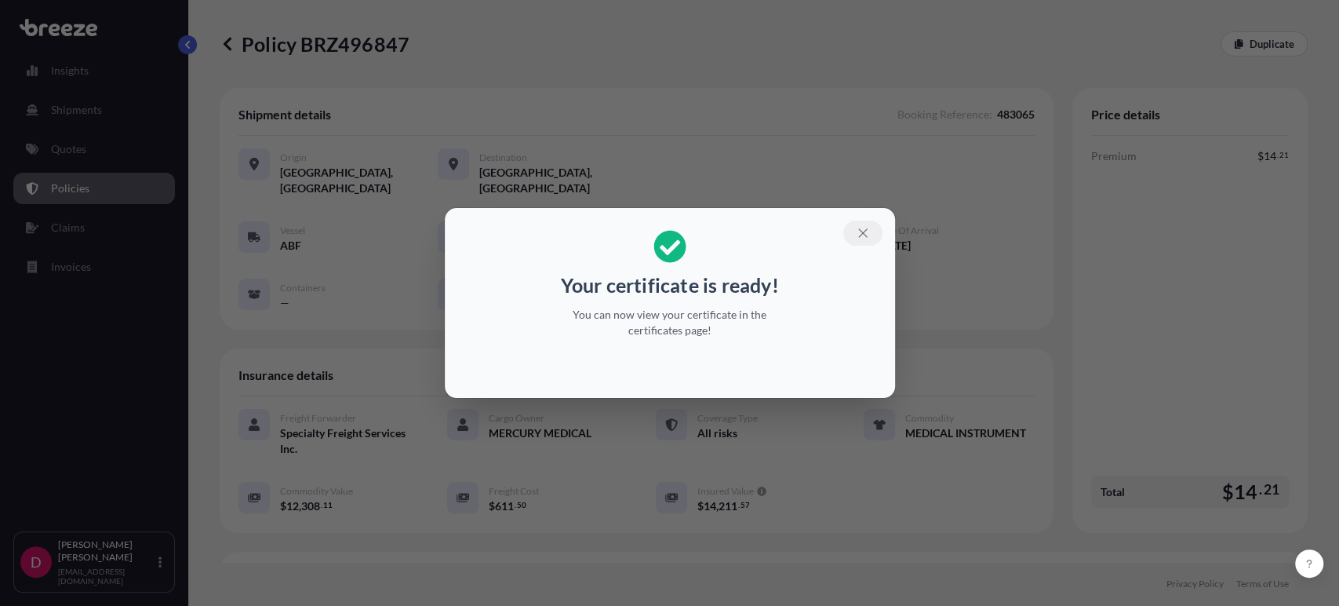
click at [866, 234] on icon "button" at bounding box center [863, 233] width 14 height 14
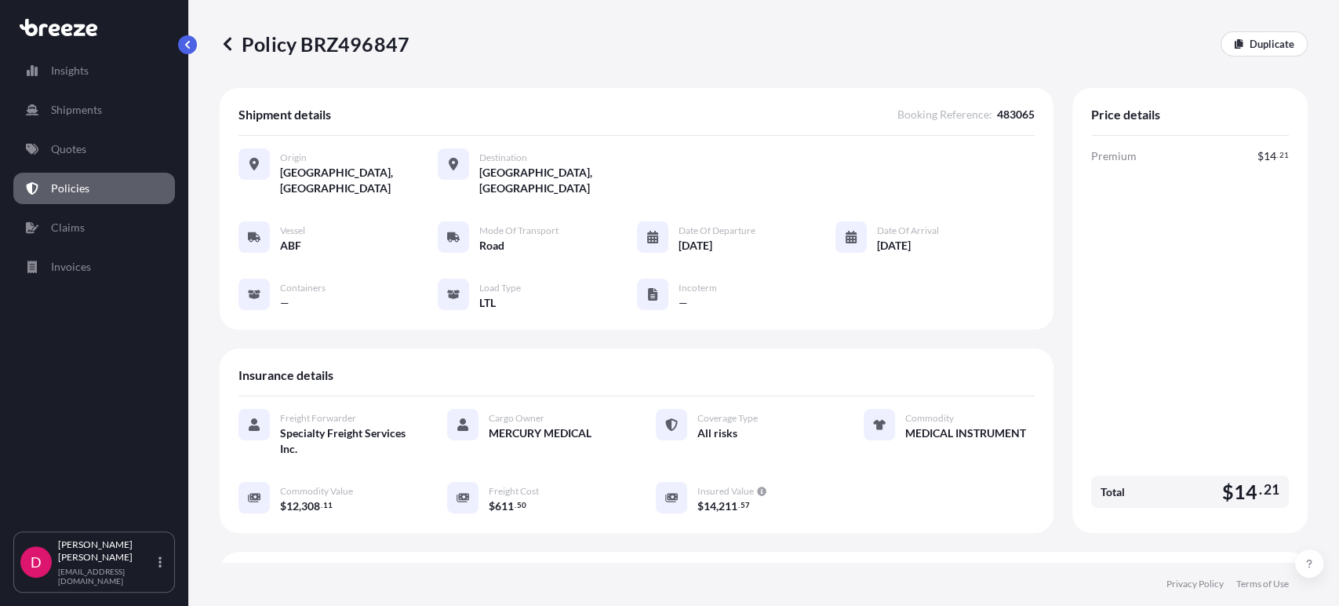
click at [350, 32] on p "Policy BRZ496847" at bounding box center [315, 43] width 190 height 25
copy p "BRZ496847"
